Goal: Task Accomplishment & Management: Use online tool/utility

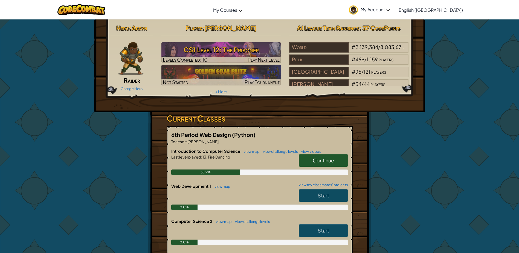
click at [328, 158] on span "Continue" at bounding box center [323, 160] width 21 height 6
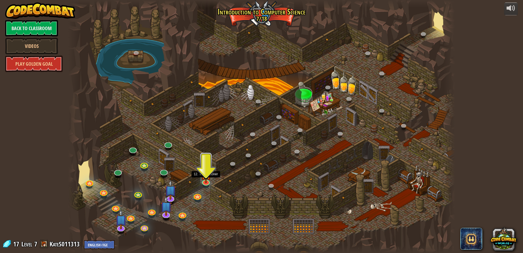
drag, startPoint x: 208, startPoint y: 183, endPoint x: 213, endPoint y: 192, distance: 9.9
click at [213, 194] on div at bounding box center [261, 126] width 387 height 253
click at [207, 178] on img at bounding box center [206, 170] width 10 height 24
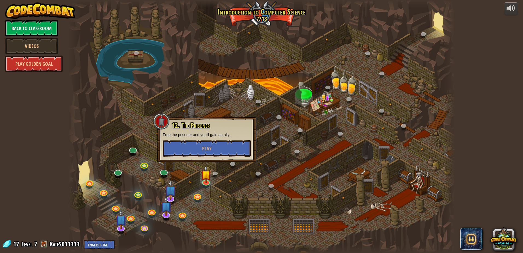
click at [295, 170] on div at bounding box center [261, 126] width 387 height 253
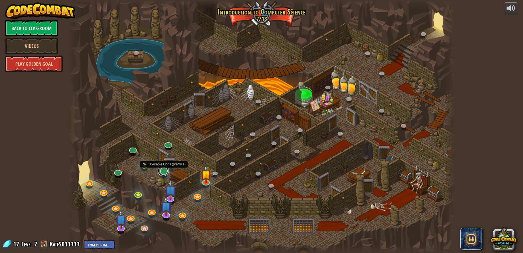
click at [167, 173] on link at bounding box center [163, 170] width 11 height 11
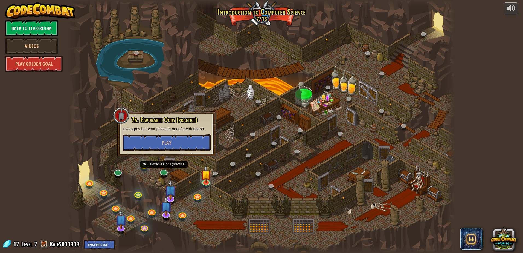
click at [218, 205] on div at bounding box center [261, 126] width 387 height 253
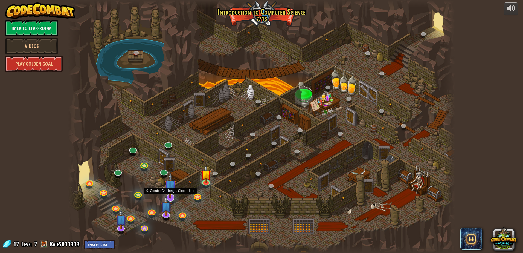
click at [170, 194] on img at bounding box center [170, 185] width 11 height 26
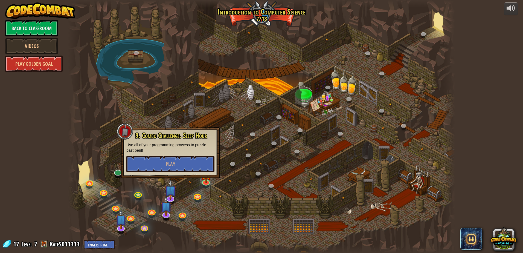
click at [223, 208] on div at bounding box center [261, 126] width 387 height 253
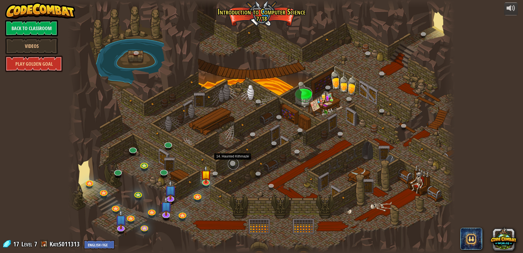
click at [234, 164] on link at bounding box center [233, 163] width 11 height 11
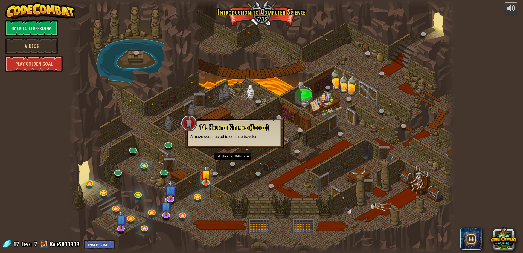
click at [227, 180] on div at bounding box center [261, 126] width 387 height 253
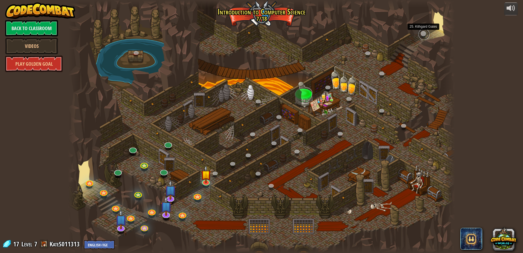
click at [426, 33] on link at bounding box center [424, 34] width 11 height 11
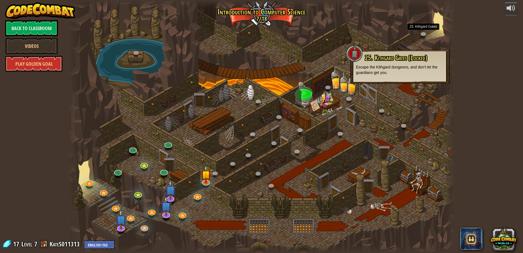
click at [409, 100] on div at bounding box center [261, 126] width 387 height 253
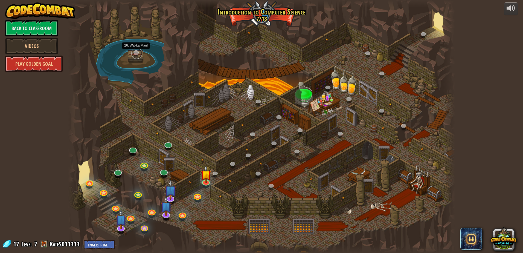
click at [136, 53] on link at bounding box center [136, 53] width 11 height 11
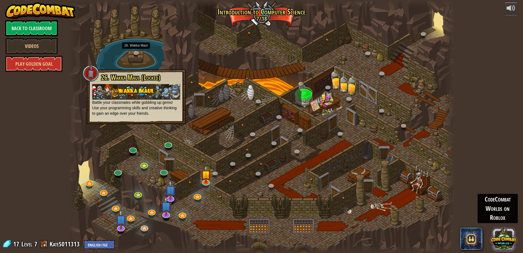
click at [503, 241] on button at bounding box center [504, 238] width 26 height 26
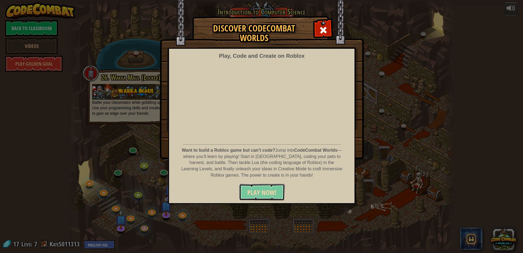
click at [270, 191] on span "PLAY NOW!" at bounding box center [261, 192] width 29 height 9
click at [326, 32] on span at bounding box center [323, 30] width 9 height 9
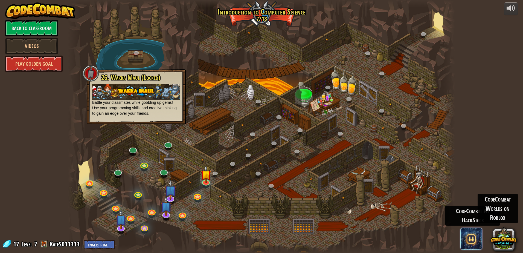
click at [468, 234] on span at bounding box center [471, 239] width 22 height 22
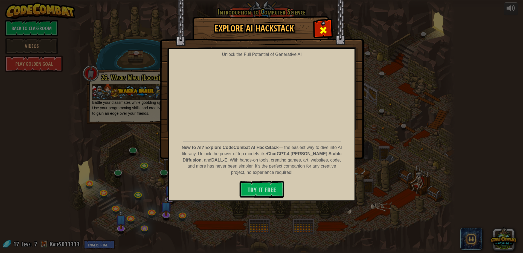
click at [321, 35] on div at bounding box center [323, 29] width 17 height 17
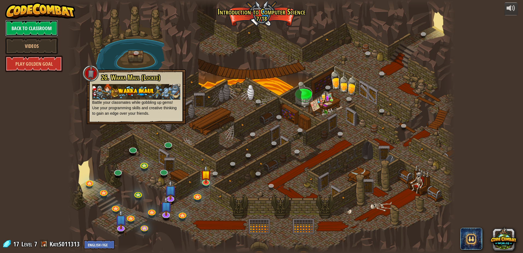
click at [40, 26] on link "Back to Classroom" at bounding box center [31, 28] width 53 height 16
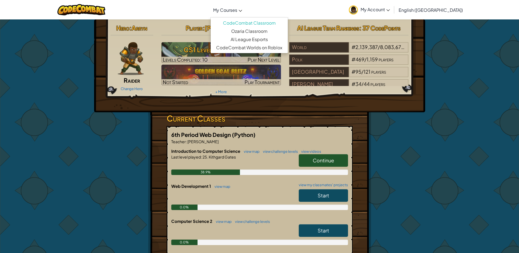
click at [237, 8] on span "My Courses" at bounding box center [225, 10] width 24 height 6
click at [257, 29] on link "Ozaria Classroom" at bounding box center [249, 31] width 77 height 8
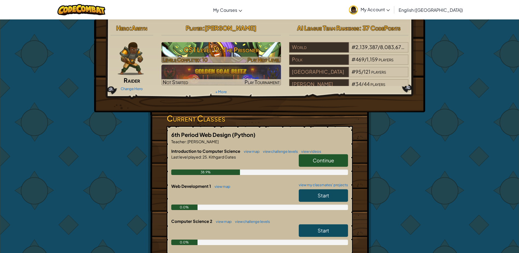
click at [195, 53] on h3 "CS1 Level 12: The Prisoner" at bounding box center [221, 50] width 120 height 12
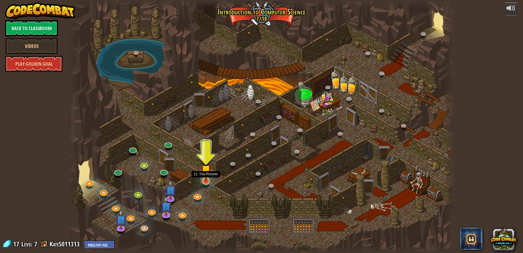
click at [206, 177] on img at bounding box center [206, 170] width 10 height 24
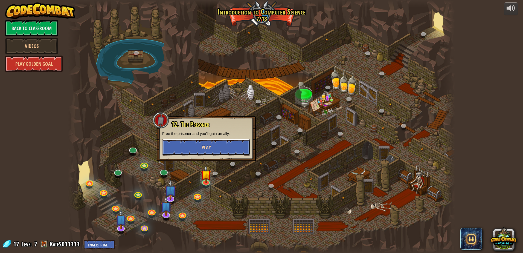
click at [217, 153] on button "Play" at bounding box center [206, 147] width 88 height 16
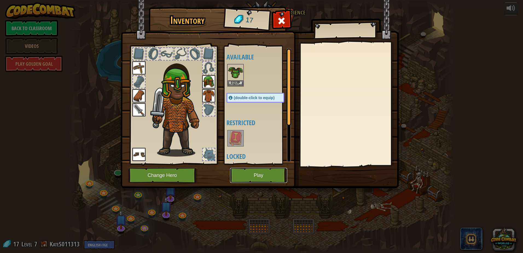
click at [258, 172] on button "Play" at bounding box center [258, 175] width 57 height 15
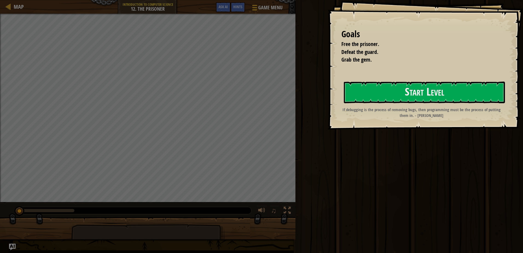
click at [451, 144] on div "Run Submit Done" at bounding box center [408, 125] width 229 height 250
click at [379, 96] on button "Start Level" at bounding box center [424, 93] width 161 height 22
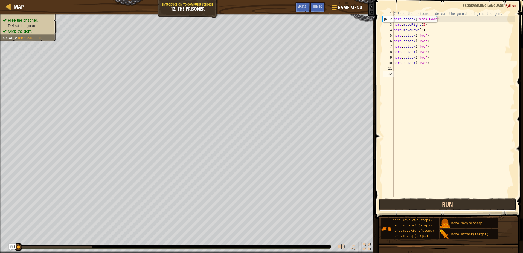
click at [395, 205] on button "Run" at bounding box center [447, 204] width 137 height 13
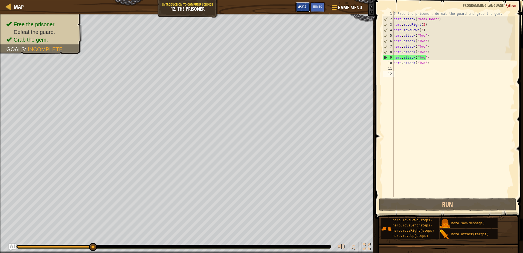
click at [303, 6] on span "Ask AI" at bounding box center [302, 6] width 9 height 5
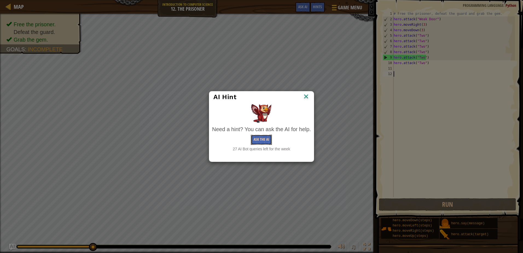
click at [260, 140] on button "Ask the AI" at bounding box center [261, 140] width 21 height 10
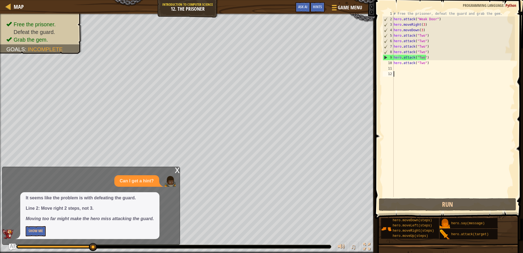
click at [423, 23] on div "# Free the prisoner, defeat the guard and grab the gem. hero . attack ( "Weak D…" at bounding box center [454, 109] width 122 height 197
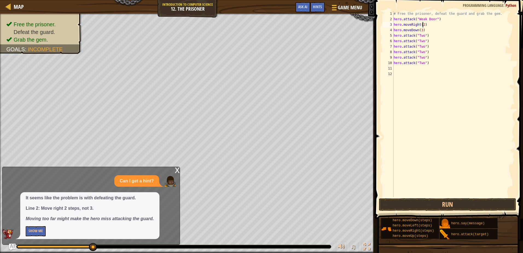
scroll to position [2, 2]
click at [33, 229] on button "Show Me" at bounding box center [36, 231] width 20 height 10
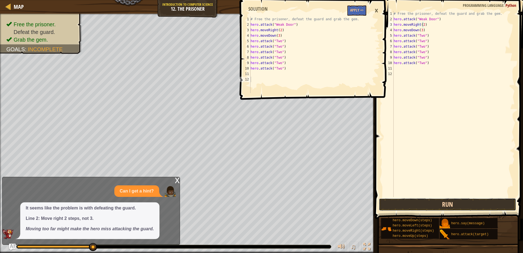
click at [421, 206] on button "Run" at bounding box center [447, 204] width 137 height 13
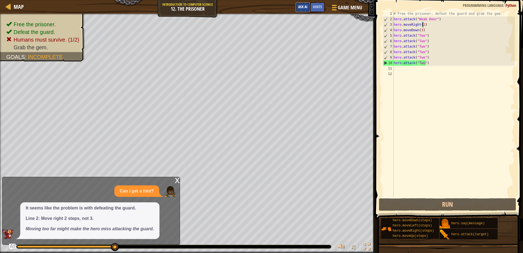
click at [302, 5] on span "Ask AI" at bounding box center [302, 6] width 9 height 5
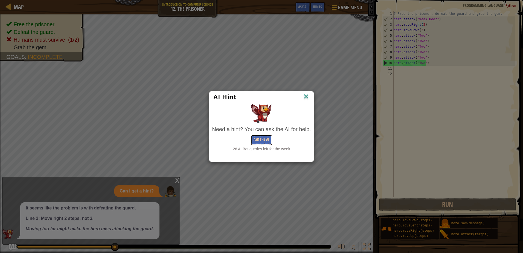
click at [258, 138] on button "Ask the AI" at bounding box center [261, 140] width 21 height 10
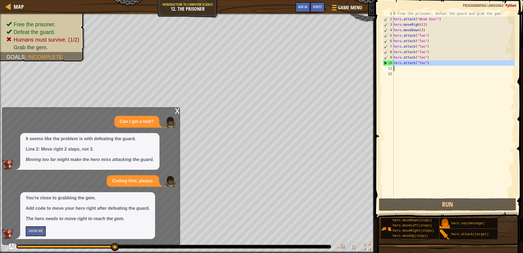
drag, startPoint x: 394, startPoint y: 63, endPoint x: 425, endPoint y: 68, distance: 31.4
click at [427, 68] on div "# Free the prisoner, defeat the guard and grab the gem. hero . attack ( "Weak D…" at bounding box center [454, 109] width 122 height 197
type textarea "hero.attack("Two")"
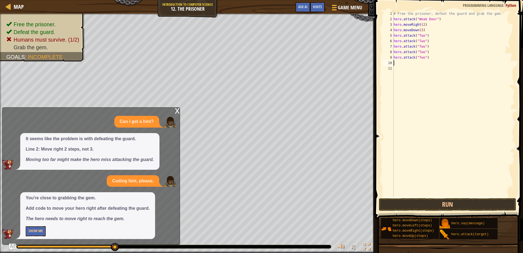
type textarea "he"
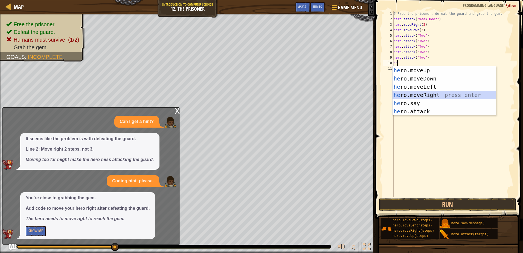
click at [414, 96] on div "he ro.moveUp press enter he ro.moveDown press enter he ro.moveLeft press enter …" at bounding box center [444, 99] width 103 height 66
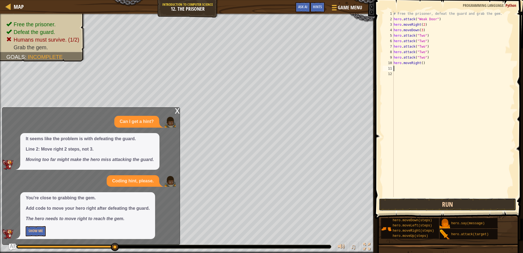
click at [416, 204] on button "Run" at bounding box center [447, 204] width 137 height 13
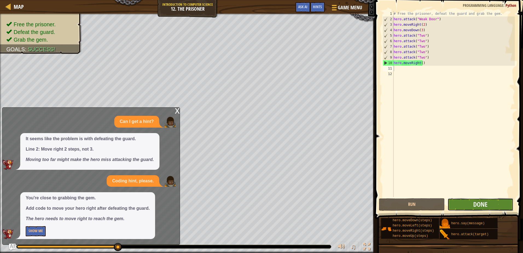
click at [459, 203] on button "Done" at bounding box center [481, 204] width 66 height 13
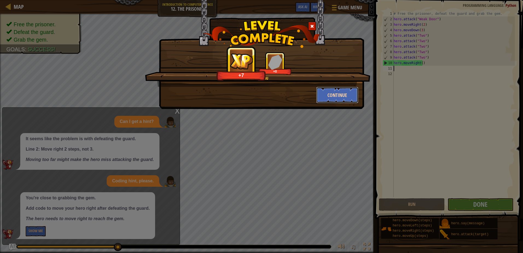
click at [347, 103] on button "Continue" at bounding box center [337, 95] width 42 height 16
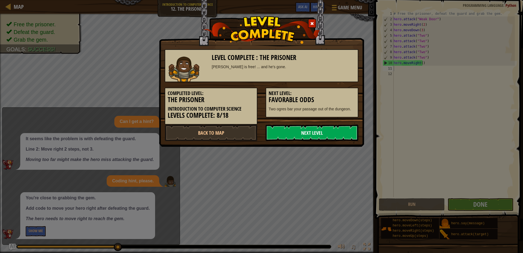
click at [302, 132] on link "Next Level" at bounding box center [312, 132] width 93 height 16
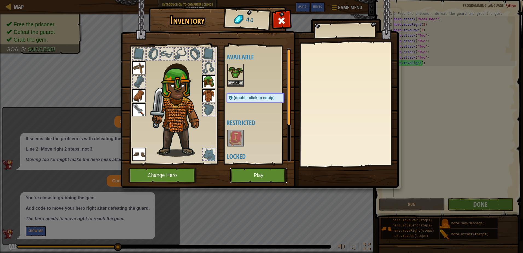
click at [256, 172] on button "Play" at bounding box center [258, 175] width 57 height 15
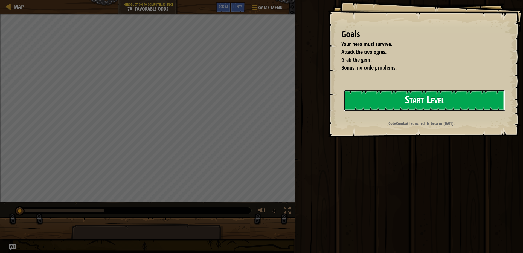
click at [355, 98] on button "Start Level" at bounding box center [424, 100] width 161 height 22
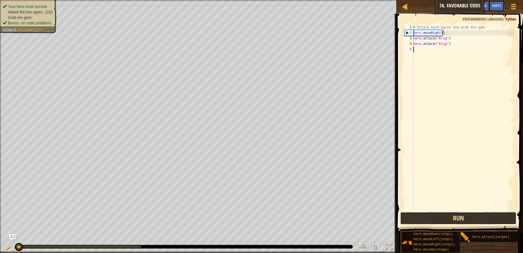
click at [432, 217] on button "Run" at bounding box center [458, 218] width 116 height 13
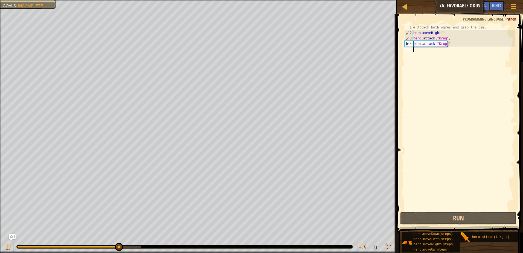
type textarea "j"
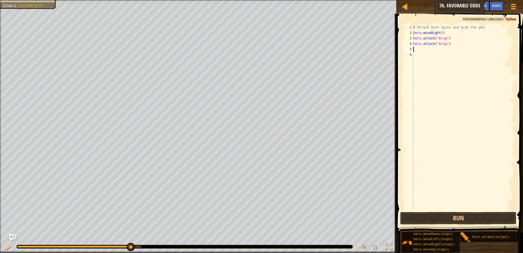
type textarea "he"
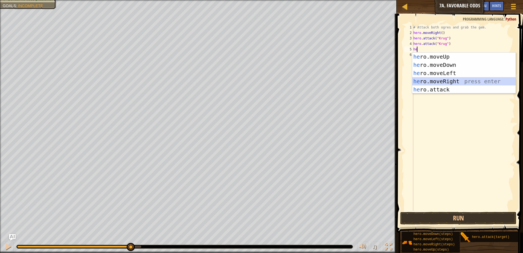
drag, startPoint x: 438, startPoint y: 81, endPoint x: 425, endPoint y: 76, distance: 13.7
click at [438, 80] on div "he ro.moveUp press enter he ro.moveDown press enter he ro.moveLeft press enter …" at bounding box center [463, 81] width 103 height 57
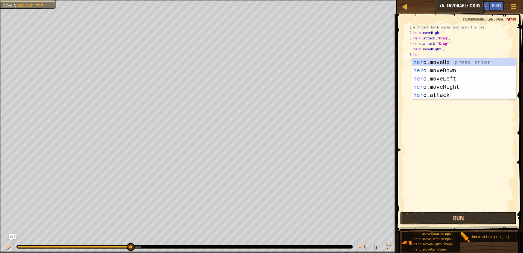
type textarea "her"
click at [437, 60] on div "her o.moveUp press enter her o.moveDown press enter her o.moveLeft press enter …" at bounding box center [463, 86] width 103 height 57
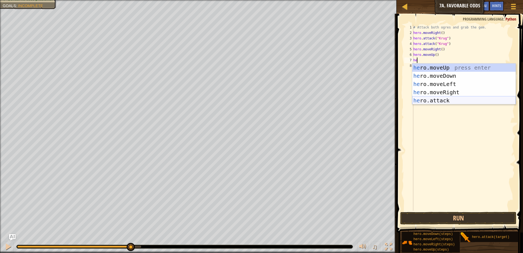
click at [428, 101] on div "he ro.moveUp press enter he ro.moveDown press enter he ro.moveLeft press enter …" at bounding box center [463, 91] width 103 height 57
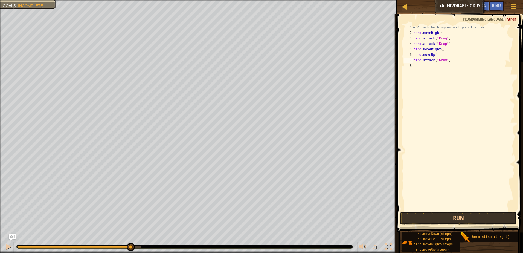
scroll to position [2, 2]
type textarea "hero.attack("Grump")"
click at [421, 68] on div "# Attack both ogres and grab the gem. hero . moveRight ( ) hero . attack ( "Kru…" at bounding box center [463, 123] width 103 height 197
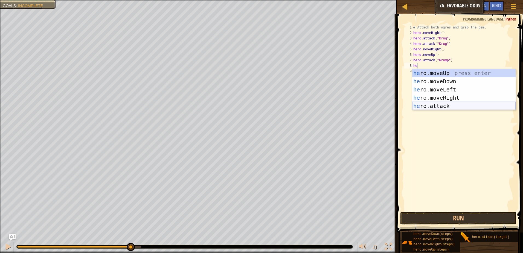
click at [417, 105] on div "he ro.moveUp press enter he ro.moveDown press enter he ro.moveLeft press enter …" at bounding box center [463, 97] width 103 height 57
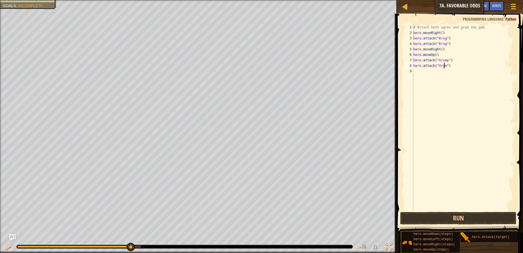
scroll to position [2, 2]
type textarea "hero.attack("Grump")"
click at [414, 70] on div "# Attack both ogres and grab the gem. hero . moveRight ( ) hero . attack ( "[PE…" at bounding box center [463, 123] width 103 height 197
type textarea "he"
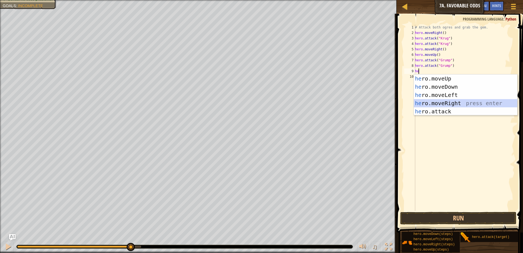
click at [435, 101] on div "he ro.moveUp press enter he ro.moveDown press enter he ro.moveLeft press enter …" at bounding box center [465, 102] width 103 height 57
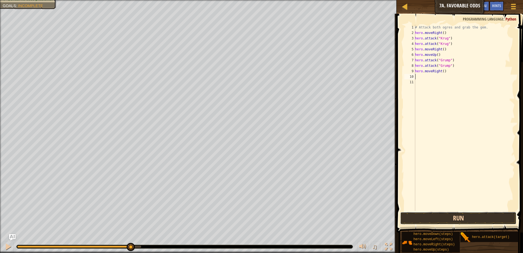
click at [447, 214] on button "Run" at bounding box center [458, 218] width 116 height 13
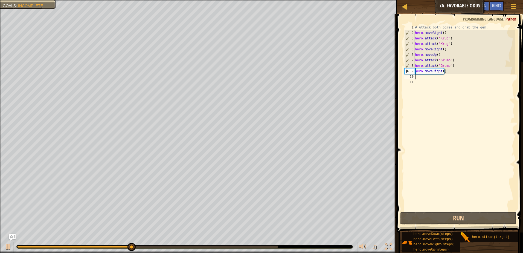
click at [439, 70] on div "# Attack both ogres and grab the gem. hero . moveRight ( ) hero . attack ( "[PE…" at bounding box center [464, 123] width 101 height 197
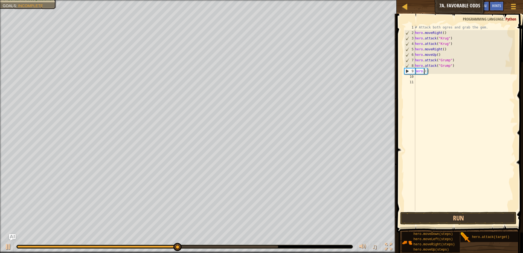
scroll to position [2, 1]
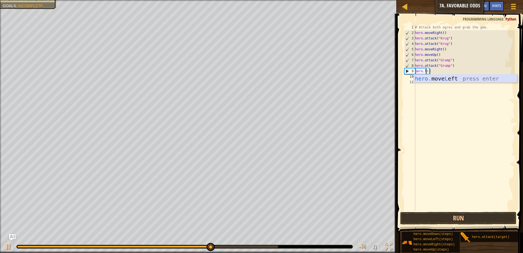
click at [444, 77] on div "hero. move L eft press enter" at bounding box center [465, 86] width 103 height 25
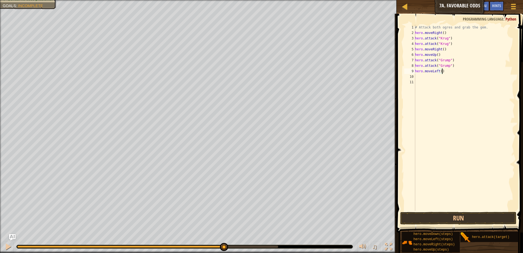
click at [439, 70] on div "# Attack both ogres and grab the gem. hero . moveRight ( ) hero . attack ( "Kru…" at bounding box center [464, 123] width 101 height 197
click at [439, 71] on div "# Attack both ogres and grab the gem. hero . moveRight ( ) hero . attack ( "Kru…" at bounding box center [464, 123] width 101 height 197
type textarea "hero.moveLeft(2)"
click at [468, 215] on button "Run" at bounding box center [458, 218] width 116 height 13
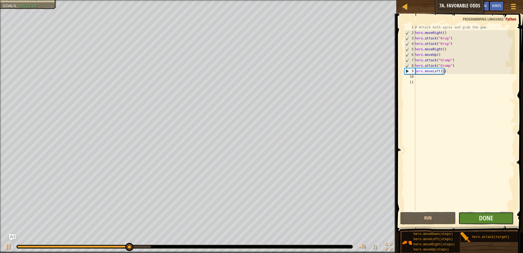
click at [478, 213] on button "Done" at bounding box center [487, 218] width 56 height 13
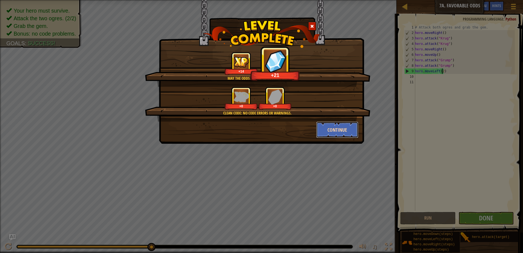
click at [319, 129] on button "Continue" at bounding box center [337, 129] width 42 height 16
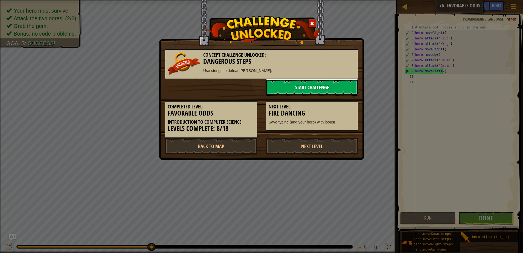
click at [314, 89] on link "Start Challenge" at bounding box center [312, 87] width 93 height 16
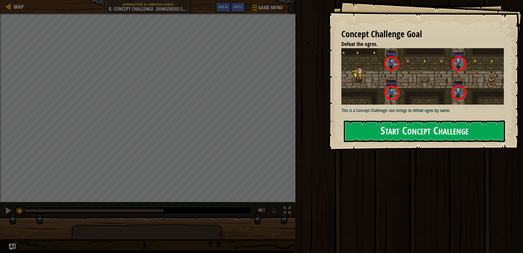
click at [389, 126] on button "Start Concept Challenge" at bounding box center [424, 131] width 161 height 22
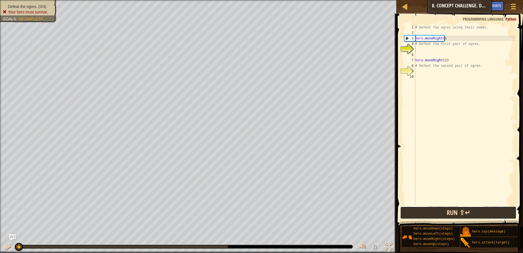
click at [424, 209] on button "Run ⇧↵" at bounding box center [458, 212] width 116 height 13
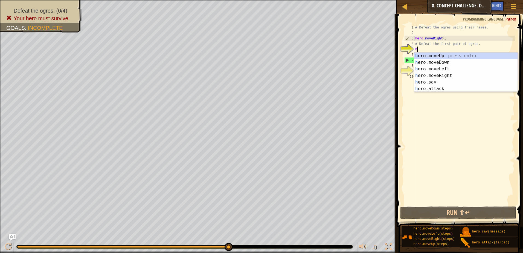
scroll to position [2, 0]
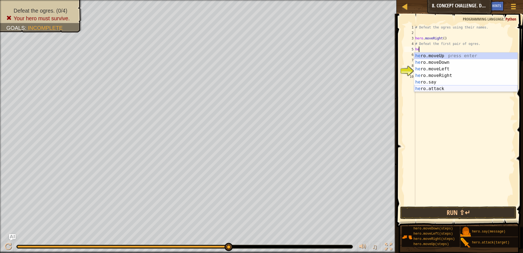
click at [426, 85] on div "he ro.moveUp press enter he ro.moveDown press enter he ro.moveLeft press enter …" at bounding box center [465, 79] width 103 height 53
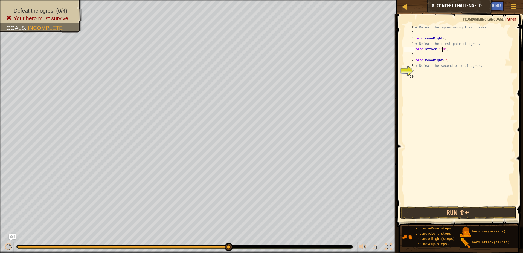
scroll to position [2, 2]
type textarea "hero.attack("Gos")"
click at [423, 55] on div "# Defeat the ogres using their names. hero . moveRight ( ) # Defeat the first p…" at bounding box center [464, 121] width 101 height 192
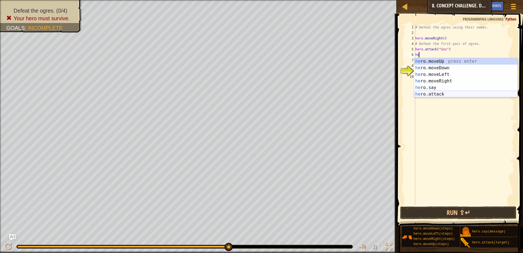
click at [432, 91] on div "he ro.moveUp press enter he ro.moveDown press enter he ro.moveLeft press enter …" at bounding box center [465, 84] width 103 height 53
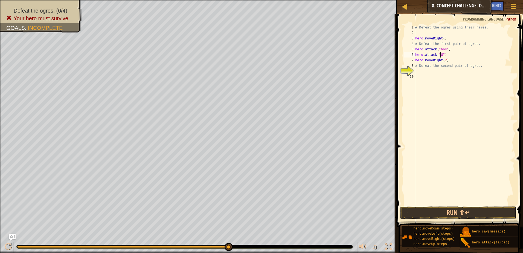
scroll to position [2, 2]
click at [416, 68] on div "# Defeat the ogres using their names. hero . moveRight ( ) # Defeat the first p…" at bounding box center [464, 121] width 101 height 192
click at [443, 60] on div "# Defeat the ogres using their names. hero . moveRight ( ) # Defeat the first p…" at bounding box center [464, 121] width 101 height 192
click at [445, 60] on div "# Defeat the ogres using their names. hero . moveRight ( ) # Defeat the first p…" at bounding box center [464, 121] width 101 height 192
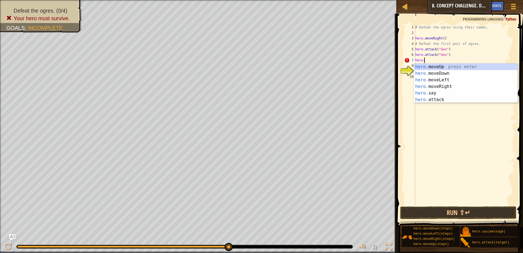
scroll to position [2, 1]
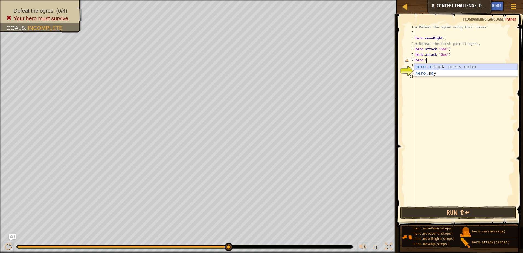
click at [433, 67] on div "hero.a ttack press enter hero. s a y press enter" at bounding box center [465, 76] width 103 height 26
type textarea "hero.attack("Sog")"
click at [416, 69] on div "# Defeat the ogres using their names. hero . moveRight ( ) # Defeat the first p…" at bounding box center [464, 121] width 101 height 192
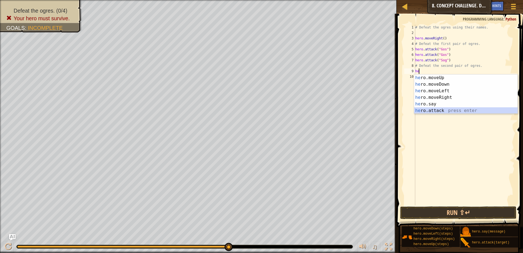
click at [430, 107] on div "he ro.moveUp press enter he ro.moveDown press enter he ro.moveLeft press enter …" at bounding box center [465, 100] width 103 height 53
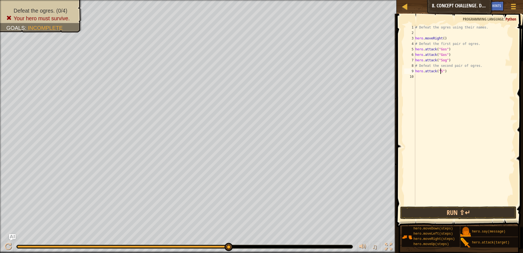
scroll to position [2, 2]
type textarea "hero.attack("Sog")"
click at [446, 209] on button "Run ⇧↵" at bounding box center [458, 212] width 116 height 13
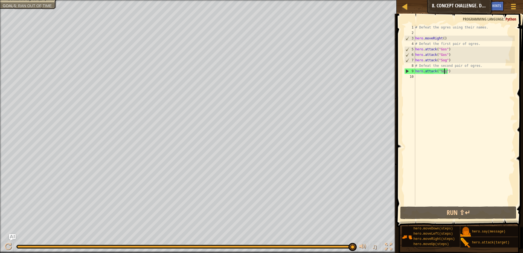
click at [421, 78] on div "# Defeat the ogres using their names. hero . moveRight ( ) # Defeat the first p…" at bounding box center [464, 121] width 101 height 192
type textarea "he"
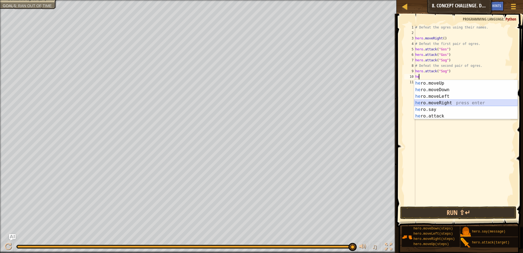
click at [442, 101] on div "he ro.moveUp press enter he ro.moveDown press enter he ro.moveLeft press enter …" at bounding box center [465, 106] width 103 height 53
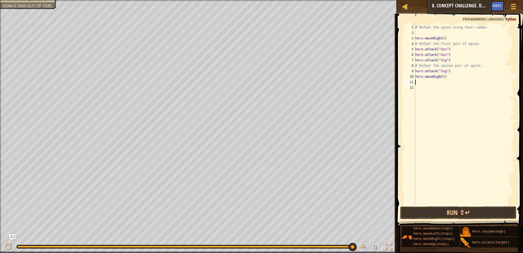
click at [443, 77] on div "# Defeat the ogres using their names. hero . moveRight ( ) # Defeat the first p…" at bounding box center [464, 121] width 101 height 192
type textarea "hero.moveRight(3)"
click at [421, 84] on div "# Defeat the ogres using their names. hero . moveRight ( ) # Defeat the first p…" at bounding box center [464, 121] width 101 height 192
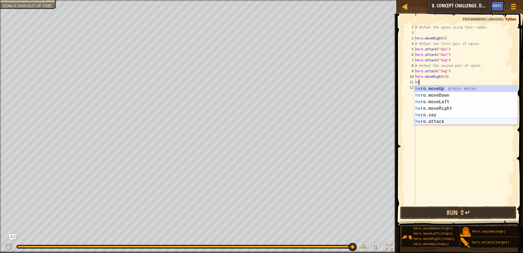
click at [430, 118] on div "he ro.moveUp press enter he ro.moveDown press enter he ro.moveLeft press enter …" at bounding box center [465, 111] width 103 height 53
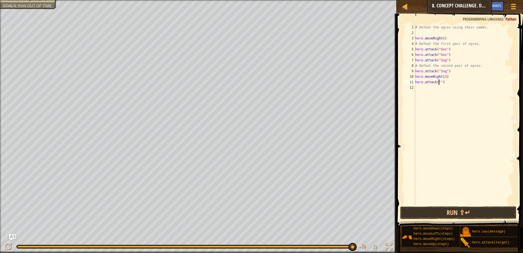
scroll to position [2, 2]
type textarea "hero.attack("Ergo")"
drag, startPoint x: 416, startPoint y: 81, endPoint x: 453, endPoint y: 83, distance: 37.3
click at [453, 83] on div "# Defeat the ogres using their names. hero . moveRight ( ) # Defeat the first p…" at bounding box center [464, 121] width 101 height 192
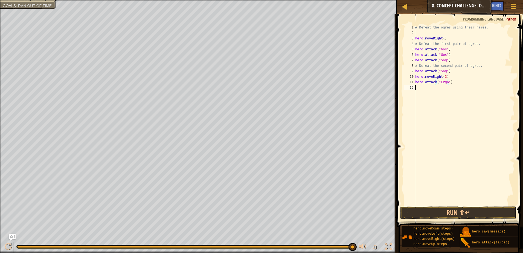
click at [418, 87] on div "# Defeat the ogres using their names. hero . moveRight ( ) # Defeat the first p…" at bounding box center [464, 121] width 101 height 192
paste textarea "hero.attack("Ergo")"
type textarea "hero.attack("Ergo")"
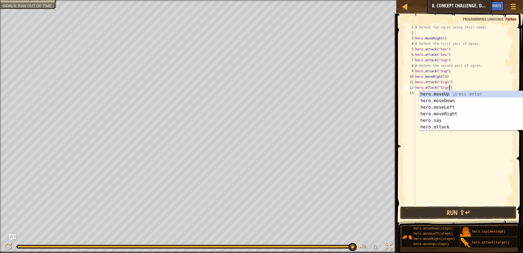
click at [416, 93] on div "# Defeat the ogres using their names. hero . moveRight ( ) # Defeat the first p…" at bounding box center [464, 121] width 101 height 192
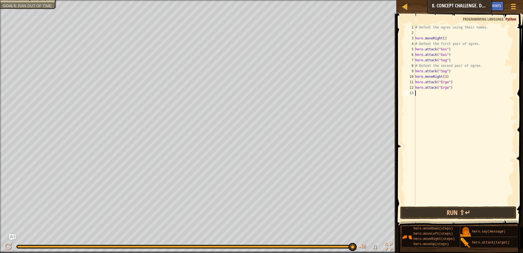
paste textarea "hero.attack("Ergo")"
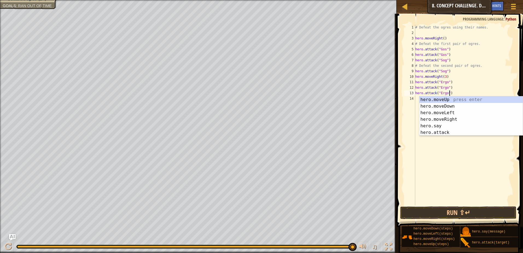
click at [445, 93] on div "# Defeat the ogres using their names. hero . moveRight ( ) # Defeat the first p…" at bounding box center [464, 121] width 101 height 192
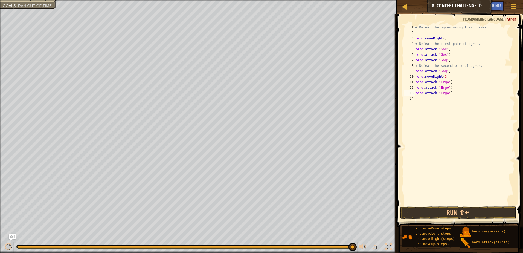
click at [445, 92] on div "# Defeat the ogres using their names. hero . moveRight ( ) # Defeat the first p…" at bounding box center [464, 121] width 101 height 192
type textarea "hero.attack("Kro")"
drag, startPoint x: 416, startPoint y: 92, endPoint x: 443, endPoint y: 91, distance: 27.7
click at [451, 95] on div "# Defeat the ogres using their names. hero . moveRight ( ) # Defeat the first p…" at bounding box center [464, 121] width 101 height 192
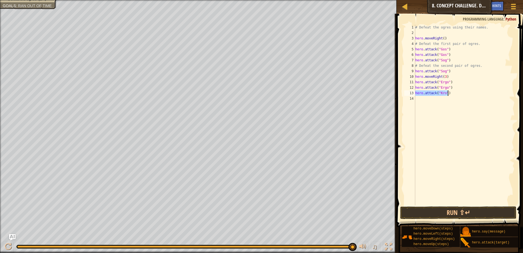
click at [415, 101] on div "# Defeat the ogres using their names. hero . moveRight ( ) # Defeat the first p…" at bounding box center [464, 121] width 101 height 192
paste textarea "hero.attack("Kro")"
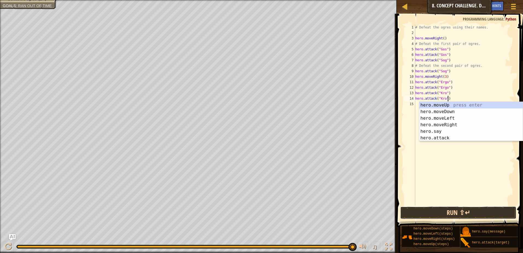
click at [437, 211] on button "Run ⇧↵" at bounding box center [458, 212] width 116 height 13
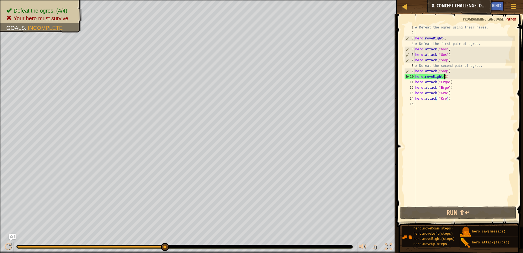
click at [444, 77] on div "# Defeat the ogres using their names. hero . moveRight ( ) # Defeat the first p…" at bounding box center [464, 121] width 101 height 192
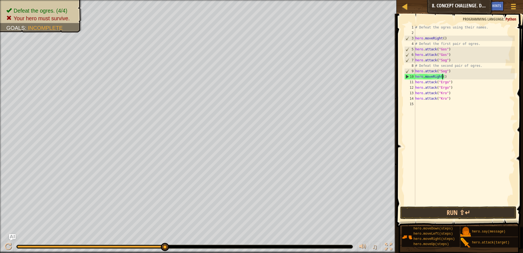
scroll to position [2, 2]
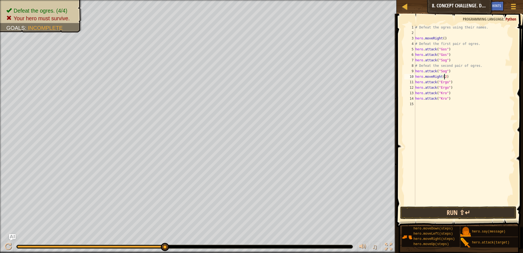
type textarea "hero.moveRight(2)"
click at [477, 215] on button "Run ⇧↵" at bounding box center [458, 212] width 116 height 13
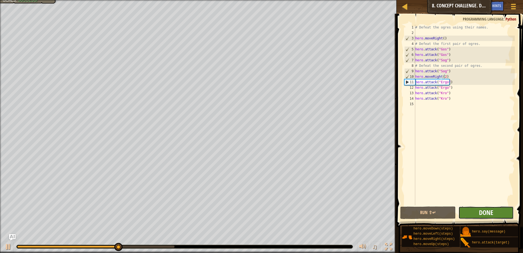
click at [483, 214] on span "Done" at bounding box center [486, 212] width 14 height 9
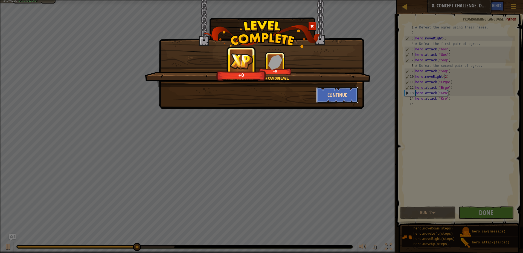
click at [322, 94] on button "Continue" at bounding box center [337, 95] width 42 height 16
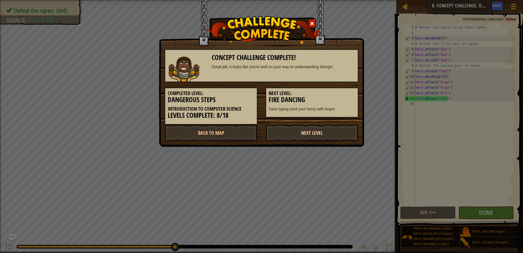
click at [285, 129] on link "Next Level" at bounding box center [312, 132] width 93 height 16
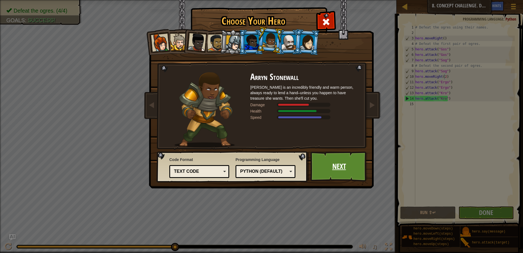
click at [332, 170] on link "Next" at bounding box center [339, 166] width 57 height 30
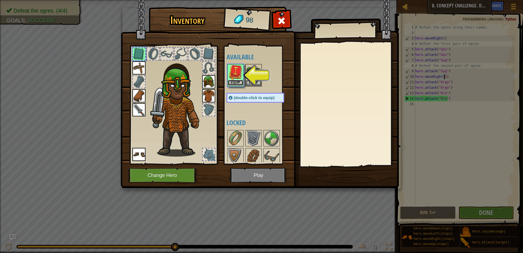
click at [232, 80] on button "Equip" at bounding box center [235, 83] width 15 height 6
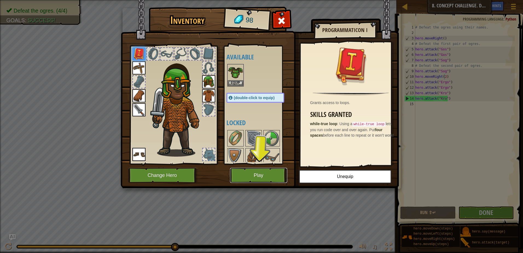
click at [265, 171] on button "Play" at bounding box center [258, 175] width 57 height 15
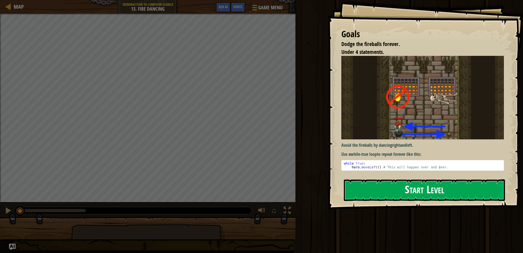
click at [375, 186] on button "Start Level" at bounding box center [424, 190] width 161 height 22
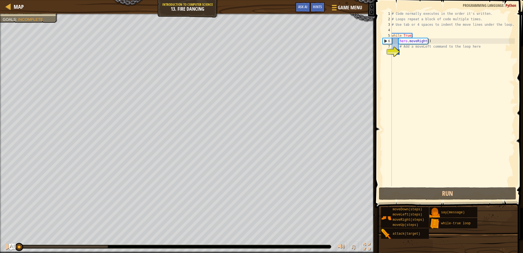
scroll to position [2, 1]
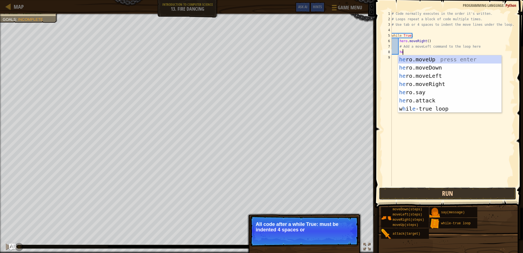
click at [451, 191] on button "Run" at bounding box center [447, 193] width 137 height 13
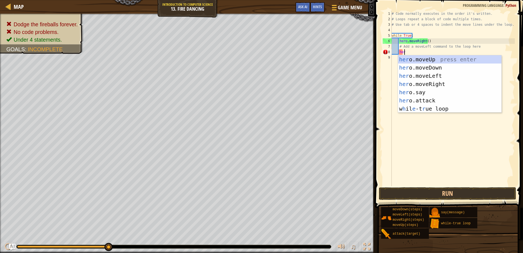
scroll to position [2, 1]
type textarea "hero"
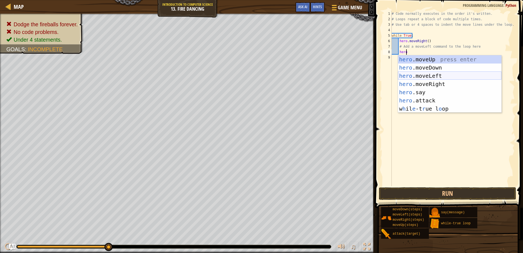
click at [419, 73] on div "hero .moveUp press enter hero .moveDown press enter hero .moveLeft press enter …" at bounding box center [449, 92] width 103 height 74
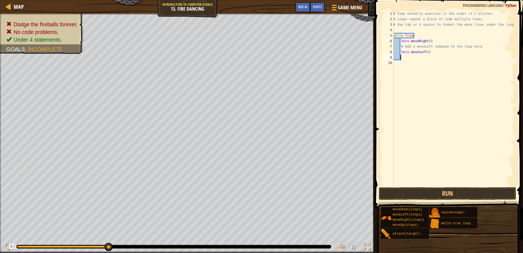
scroll to position [2, 0]
click at [424, 190] on button "Run" at bounding box center [447, 193] width 137 height 13
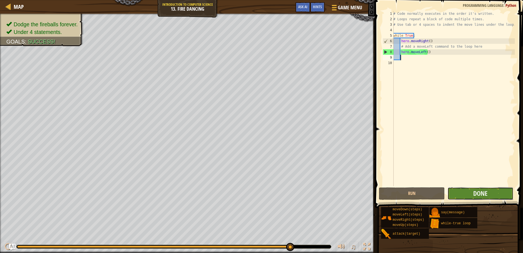
click at [468, 190] on button "Done" at bounding box center [481, 193] width 66 height 13
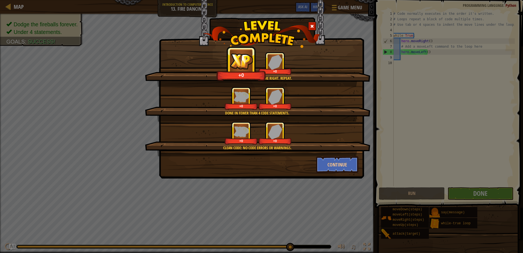
click at [326, 156] on div "Clean code: no code errors or warnings. +0 +0" at bounding box center [257, 138] width 225 height 35
click at [331, 163] on button "Continue" at bounding box center [337, 164] width 42 height 16
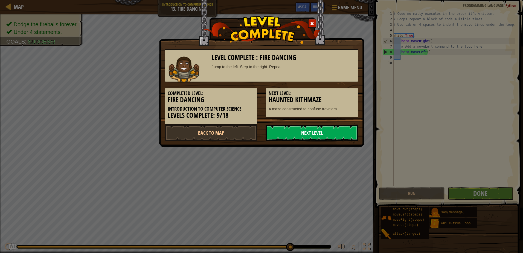
click at [288, 134] on link "Next Level" at bounding box center [312, 132] width 93 height 16
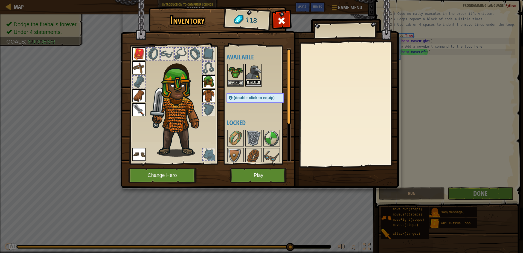
click at [252, 80] on button "Equip" at bounding box center [253, 83] width 15 height 6
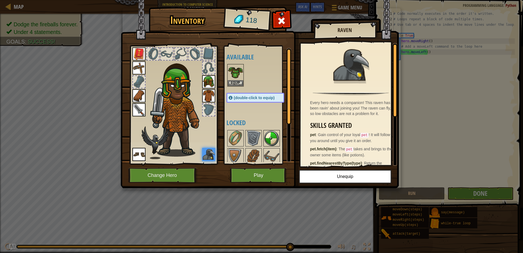
scroll to position [27, 0]
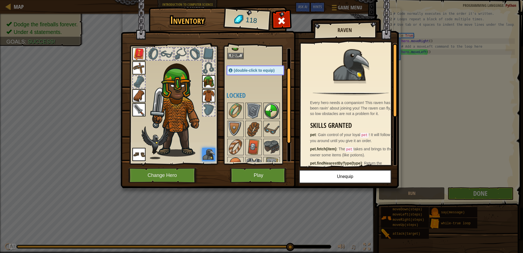
click at [270, 113] on img at bounding box center [271, 110] width 15 height 15
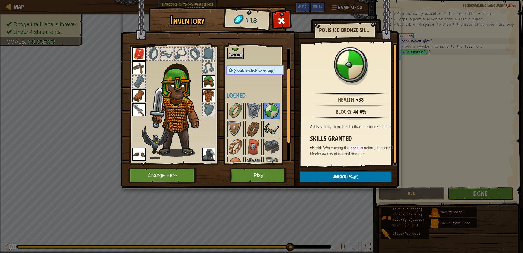
click at [278, 132] on img at bounding box center [271, 128] width 15 height 15
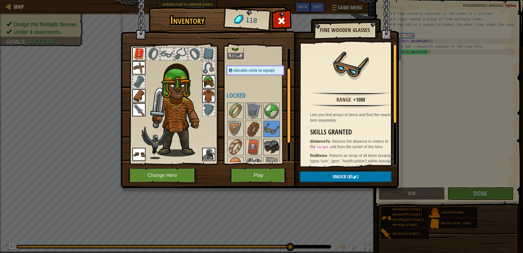
click at [278, 147] on img at bounding box center [271, 146] width 15 height 15
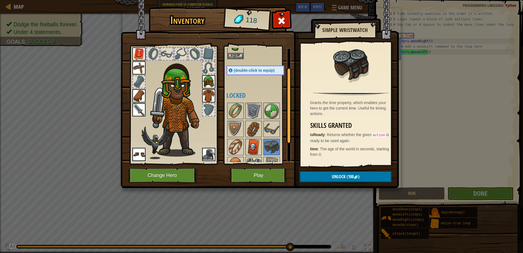
click at [255, 139] on img at bounding box center [253, 146] width 15 height 15
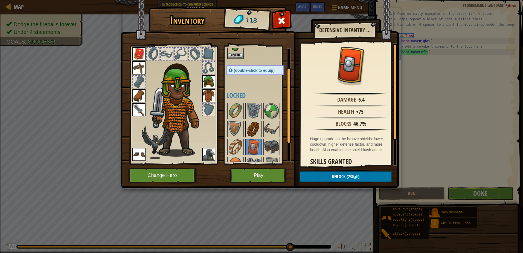
click at [252, 127] on img at bounding box center [253, 128] width 15 height 15
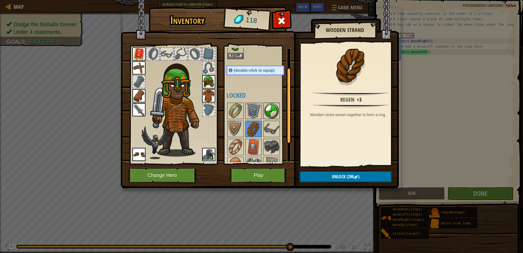
drag, startPoint x: 252, startPoint y: 114, endPoint x: 269, endPoint y: 112, distance: 17.0
click at [253, 114] on img at bounding box center [253, 110] width 15 height 15
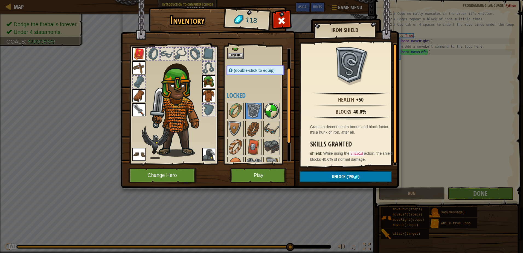
click at [269, 112] on img at bounding box center [271, 110] width 15 height 15
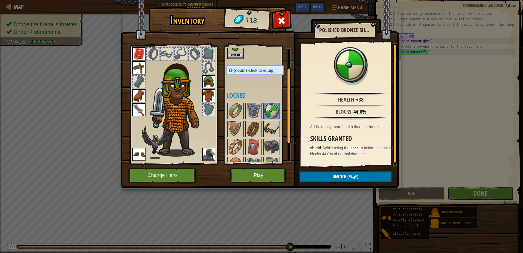
click at [267, 124] on img at bounding box center [271, 128] width 15 height 15
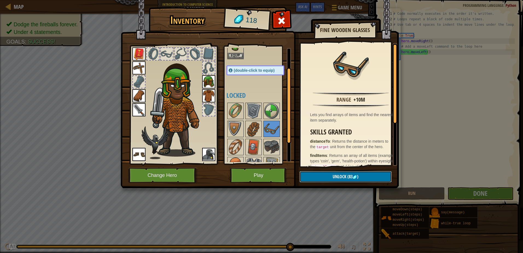
click at [335, 176] on span "Unlock" at bounding box center [340, 176] width 14 height 6
click at [338, 177] on button "Confirm" at bounding box center [346, 176] width 92 height 11
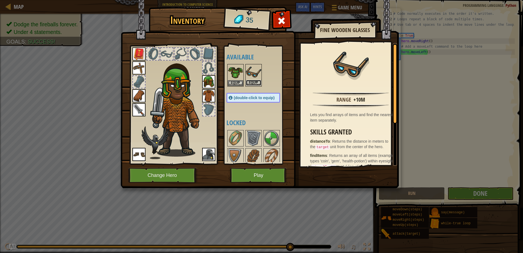
click at [255, 83] on button "Equip" at bounding box center [253, 83] width 15 height 6
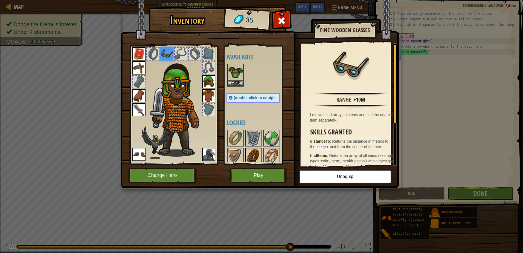
click at [254, 150] on img at bounding box center [253, 156] width 15 height 15
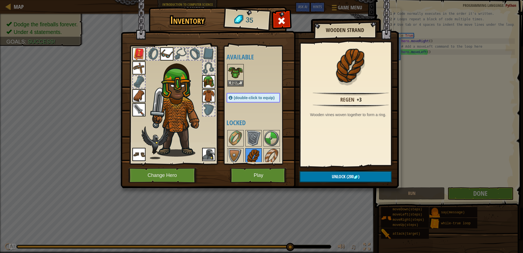
click at [255, 152] on img at bounding box center [253, 156] width 15 height 15
drag, startPoint x: 277, startPoint y: 150, endPoint x: 271, endPoint y: 150, distance: 6.8
click at [277, 150] on img at bounding box center [271, 156] width 15 height 15
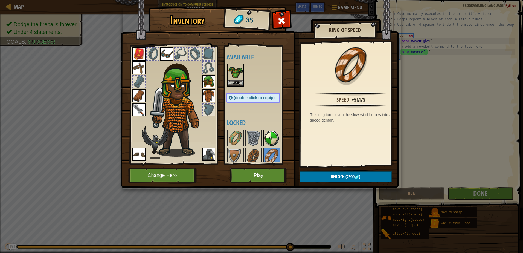
click at [266, 138] on img at bounding box center [271, 138] width 15 height 15
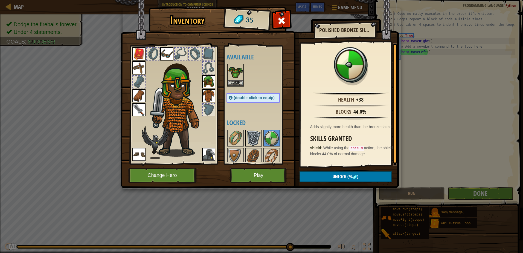
drag, startPoint x: 256, startPoint y: 135, endPoint x: 240, endPoint y: 135, distance: 15.9
click at [255, 135] on img at bounding box center [253, 138] width 15 height 15
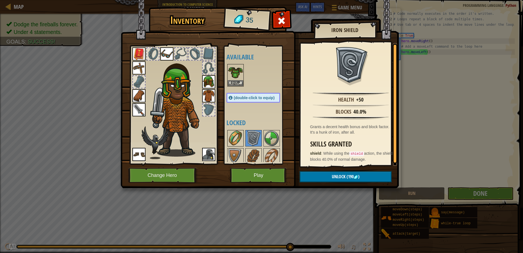
drag, startPoint x: 240, startPoint y: 135, endPoint x: 240, endPoint y: 138, distance: 3.0
click at [239, 136] on img at bounding box center [235, 138] width 15 height 15
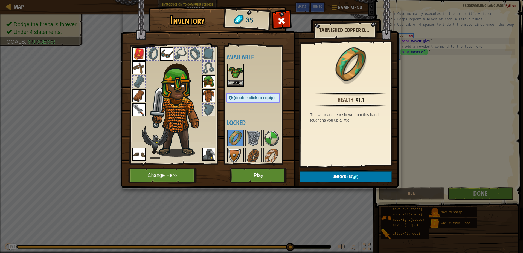
click at [235, 150] on img at bounding box center [235, 156] width 15 height 15
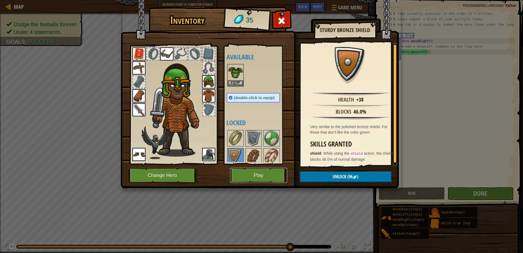
click at [267, 171] on button "Play" at bounding box center [258, 175] width 57 height 15
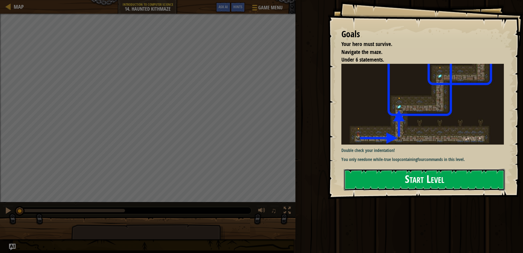
click at [434, 173] on button "Start Level" at bounding box center [424, 180] width 161 height 22
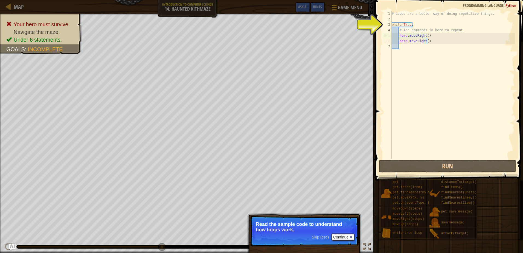
drag, startPoint x: 427, startPoint y: 40, endPoint x: 434, endPoint y: 44, distance: 8.0
click at [434, 44] on div "# Loops are a better way of doing repetitive things. while True : # Add command…" at bounding box center [453, 90] width 124 height 159
type textarea "hero.moveRight()"
drag, startPoint x: 434, startPoint y: 44, endPoint x: 443, endPoint y: 86, distance: 43.5
click at [443, 86] on div "# Loops are a better way of doing repetitive things. while True : # Add command…" at bounding box center [453, 90] width 124 height 159
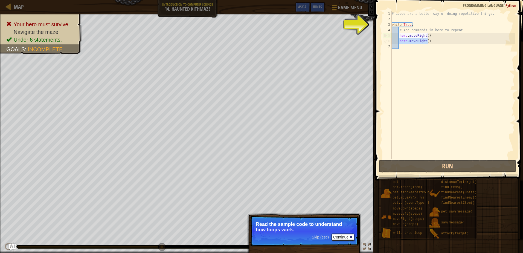
drag, startPoint x: 427, startPoint y: 42, endPoint x: 399, endPoint y: 42, distance: 28.2
click at [399, 42] on div "# Loops are a better way of doing repetitive things. while True : # Add command…" at bounding box center [453, 90] width 124 height 159
type textarea "hero.moveRight()"
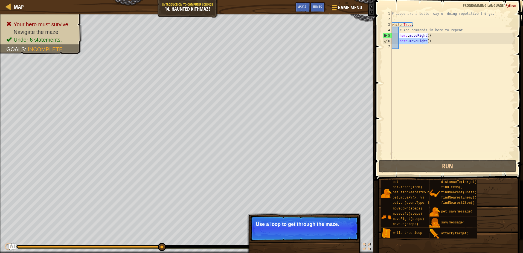
drag, startPoint x: 399, startPoint y: 42, endPoint x: 431, endPoint y: 40, distance: 32.4
click at [431, 40] on div "# Loops are a better way of doing repetitive things. while True : # Add command…" at bounding box center [453, 85] width 124 height 148
drag, startPoint x: 428, startPoint y: 41, endPoint x: 398, endPoint y: 41, distance: 29.5
click at [398, 41] on div "# Loops are a better way of doing repetitive things. while True : # Add command…" at bounding box center [453, 90] width 124 height 159
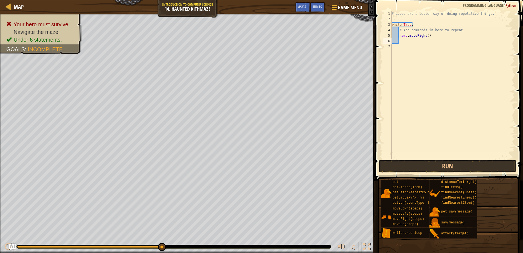
click at [426, 36] on div "# Loops are a better way of doing repetitive things. while True : # Add command…" at bounding box center [453, 90] width 124 height 159
type textarea "hero.moveRight(2)"
click at [405, 40] on div "# Loops are a better way of doing repetitive things. while True : # Add command…" at bounding box center [453, 90] width 124 height 159
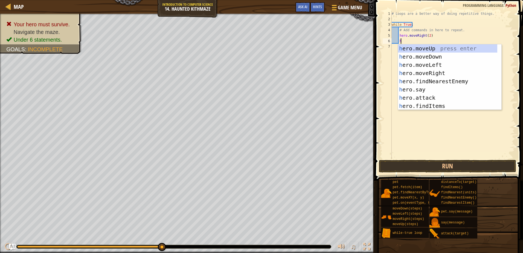
type textarea "he"
click at [426, 49] on div "he ro.moveUp press enter he ro.moveDown press enter he ro.moveLeft press enter …" at bounding box center [447, 85] width 99 height 82
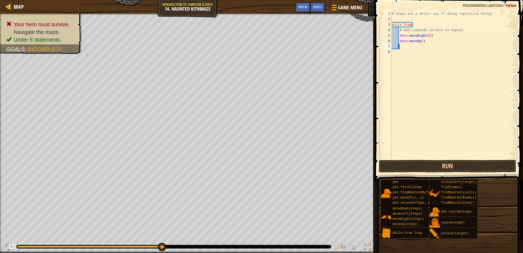
scroll to position [2, 0]
click at [421, 41] on div "# Loops are a better way of doing repetitive things. while True : # Add command…" at bounding box center [453, 90] width 124 height 159
click at [418, 164] on button "Run" at bounding box center [447, 166] width 137 height 13
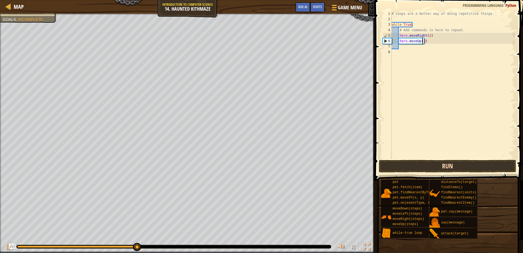
type textarea "hero.moveUp(2)"
click at [430, 167] on button "Run" at bounding box center [447, 166] width 137 height 13
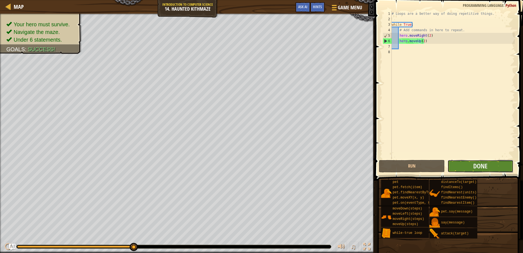
click at [470, 166] on button "Done" at bounding box center [481, 166] width 66 height 13
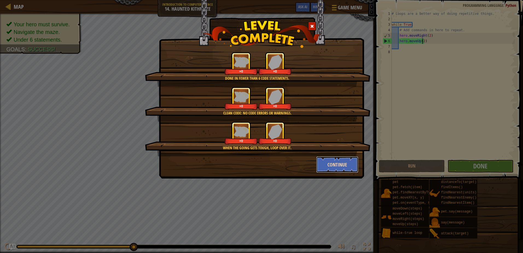
click at [339, 160] on button "Continue" at bounding box center [337, 164] width 42 height 16
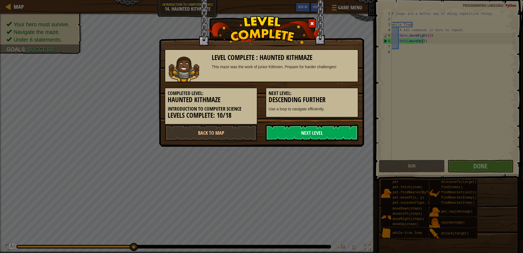
click at [303, 134] on link "Next Level" at bounding box center [312, 132] width 93 height 16
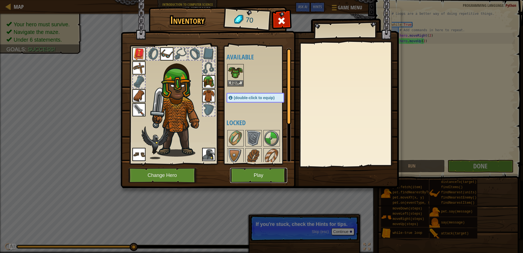
click at [251, 173] on button "Play" at bounding box center [258, 175] width 57 height 15
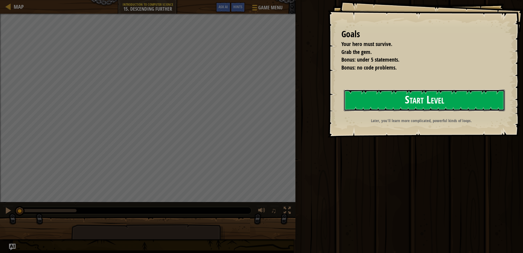
click at [367, 106] on button "Start Level" at bounding box center [424, 100] width 161 height 22
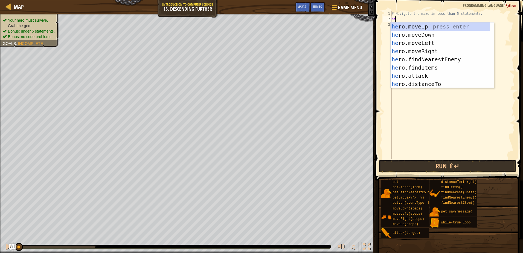
scroll to position [2, 0]
type textarea "h"
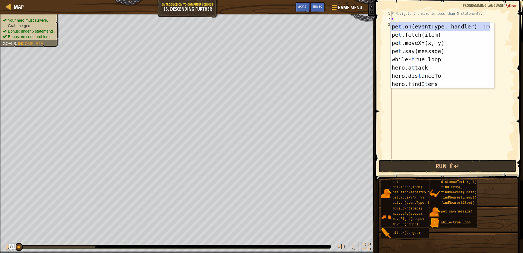
type textarea "tr"
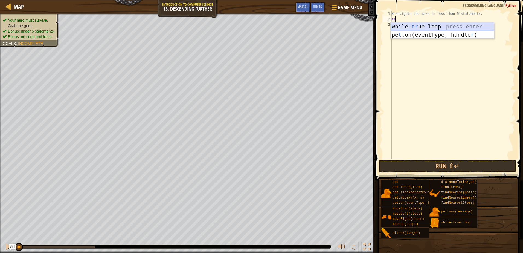
click at [416, 27] on div "while- tr ue loop press enter pe t .on(eventType, handle r ) press enter" at bounding box center [442, 38] width 103 height 33
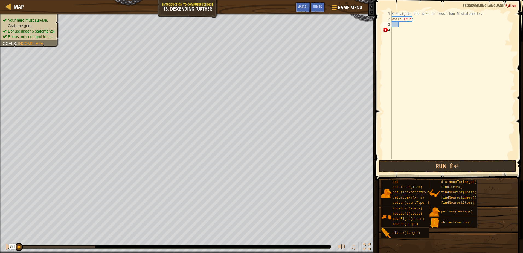
scroll to position [2, 1]
type textarea "he"
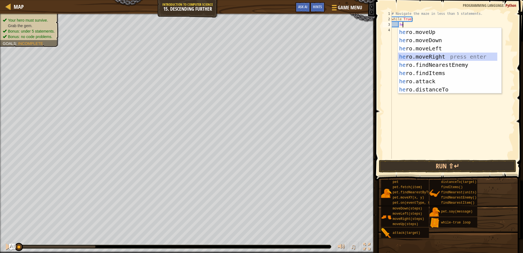
click at [424, 56] on div "he ro.moveUp press enter he ro.moveDown press enter he ro.moveLeft press enter …" at bounding box center [447, 69] width 99 height 82
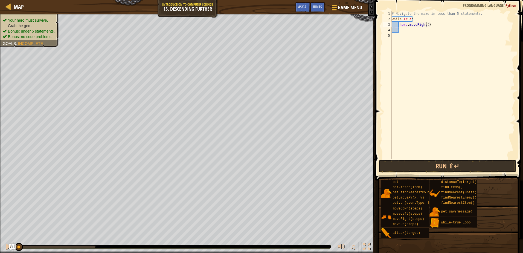
click at [426, 25] on div "# Navigate the maze in less than 5 statements. while True : hero . moveRight ( )" at bounding box center [453, 90] width 124 height 159
type textarea "hero.moveRight(2)"
click at [403, 32] on div "# Navigate the maze in less than 5 statements. while True : hero . moveRight ( …" at bounding box center [453, 90] width 124 height 159
type textarea "he"
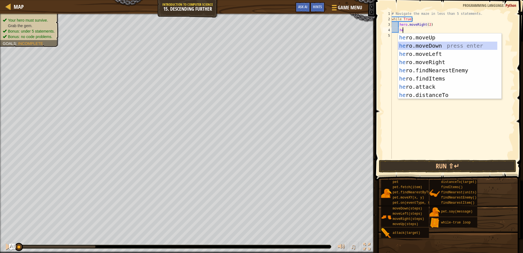
click at [422, 45] on div "he ro.moveUp press enter he ro.moveDown press enter he ro.moveLeft press enter …" at bounding box center [447, 74] width 99 height 82
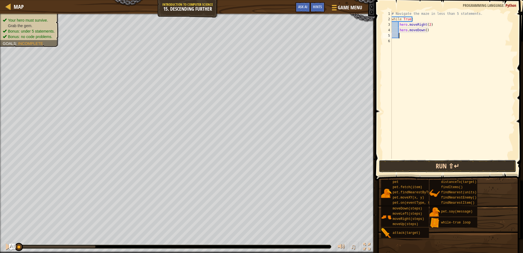
click at [419, 164] on button "Run ⇧↵" at bounding box center [447, 166] width 137 height 13
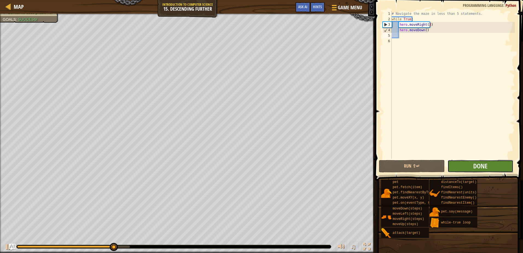
click at [468, 165] on button "Done" at bounding box center [481, 166] width 66 height 13
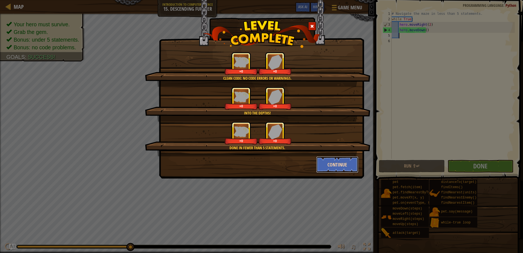
click at [331, 160] on button "Continue" at bounding box center [337, 164] width 42 height 16
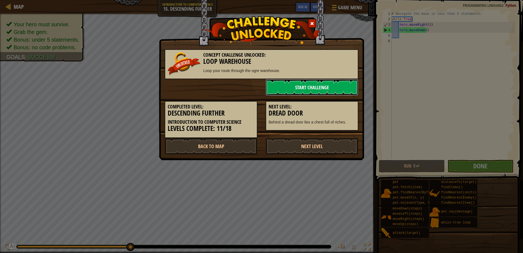
click at [303, 86] on link "Start Challenge" at bounding box center [312, 87] width 93 height 16
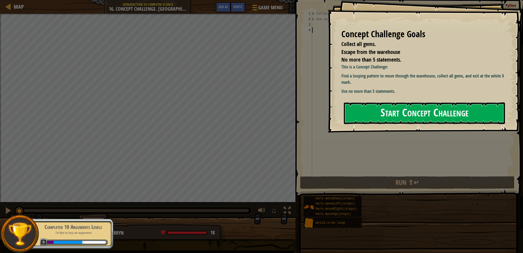
click at [367, 114] on button "Start Concept Challenge" at bounding box center [424, 113] width 161 height 22
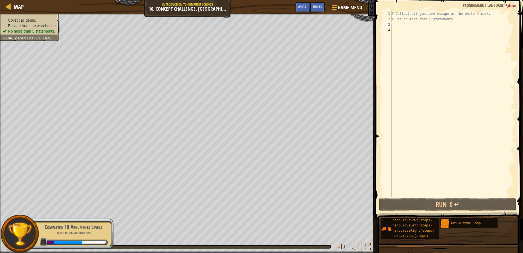
click at [394, 25] on div "# Collect all gems and escape at the white X mark. # Use no more than 5 stateme…" at bounding box center [453, 109] width 124 height 197
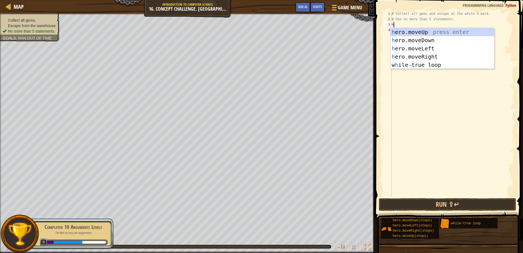
scroll to position [2, 0]
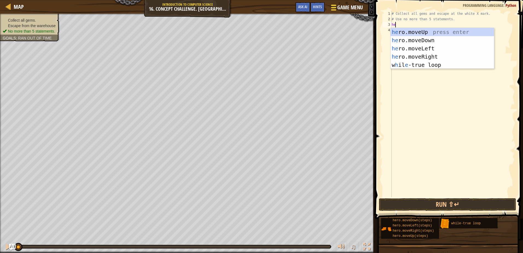
type textarea "he"
click at [338, 7] on span "Game Menu" at bounding box center [350, 7] width 25 height 7
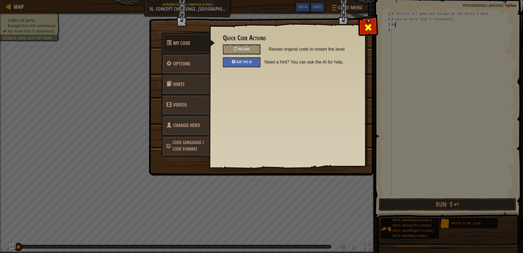
click at [360, 25] on div at bounding box center [367, 26] width 17 height 17
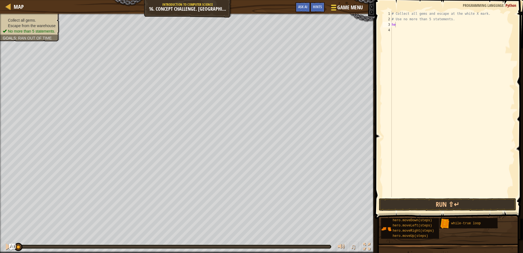
click at [332, 10] on span at bounding box center [333, 9] width 5 height 1
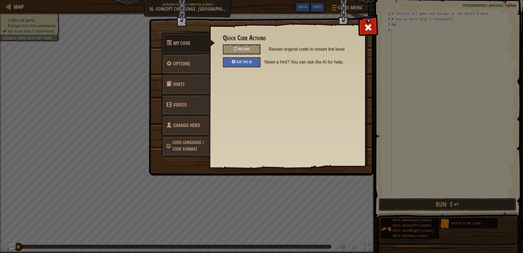
click at [188, 144] on span "Code Language / Code Format" at bounding box center [188, 145] width 31 height 13
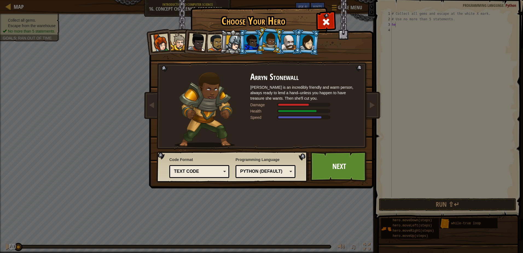
click at [179, 1] on body "Map Introduction to Computer Science 16. Concept Challenge. Loop Warehouse Game…" at bounding box center [261, 0] width 523 height 1
click at [325, 22] on span at bounding box center [326, 22] width 9 height 9
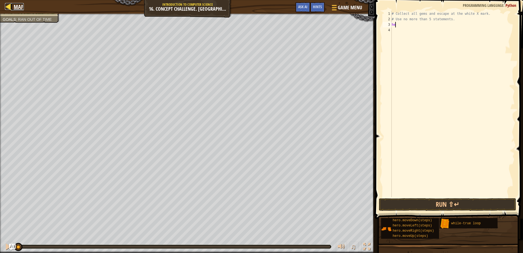
click at [18, 4] on span "Map" at bounding box center [19, 6] width 10 height 7
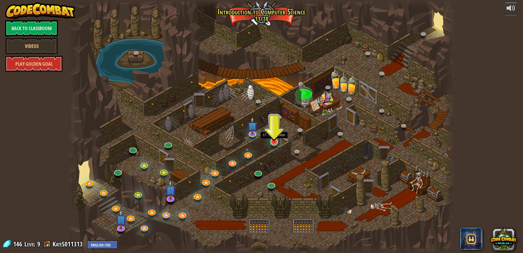
click at [272, 138] on img at bounding box center [274, 131] width 10 height 24
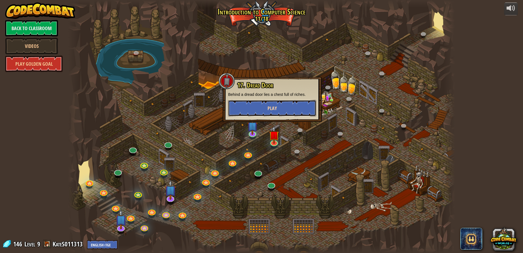
click at [270, 112] on button "Play" at bounding box center [272, 108] width 88 height 16
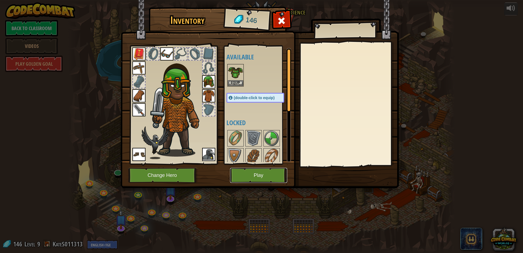
click at [250, 175] on button "Play" at bounding box center [258, 175] width 57 height 15
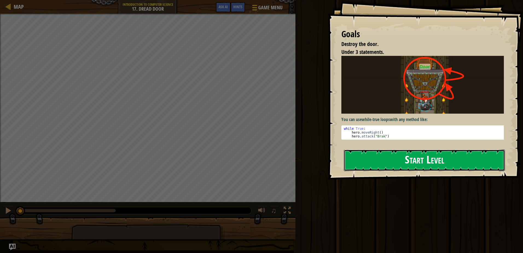
click at [375, 161] on button "Start Level" at bounding box center [424, 160] width 161 height 22
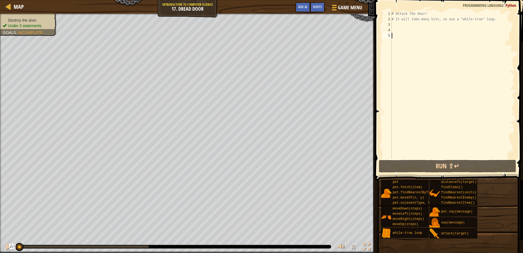
click at [398, 25] on div "# Attack the door! # It will take many hits, so use a "while-true" loop." at bounding box center [453, 90] width 124 height 159
type textarea "wh"
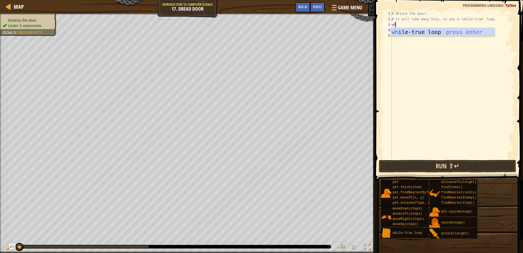
scroll to position [2, 0]
click at [392, 30] on div "wh ile-true loop press enter" at bounding box center [442, 40] width 103 height 25
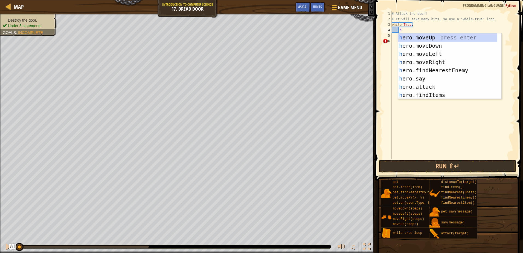
scroll to position [2, 1]
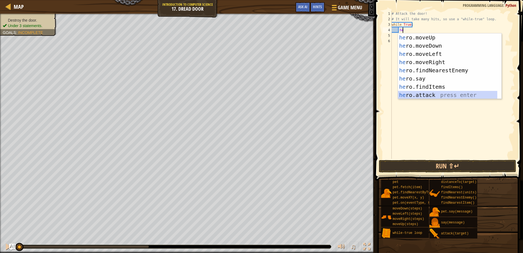
click at [422, 94] on div "he ro.moveUp press enter he ro.moveDown press enter he ro.moveLeft press enter …" at bounding box center [447, 74] width 99 height 82
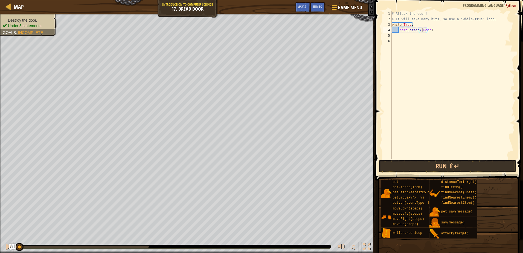
scroll to position [2, 3]
click at [423, 164] on button "Run ⇧↵" at bounding box center [447, 166] width 137 height 13
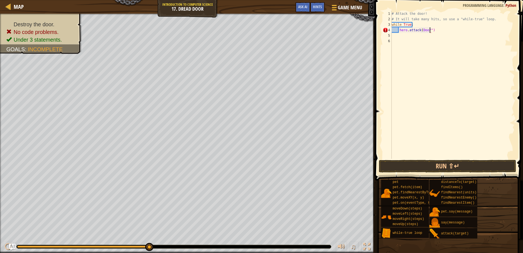
click at [420, 29] on div "# Attack the door! # It will take many hits, so use a "while-true" loop. while …" at bounding box center [453, 90] width 124 height 159
type textarea "hero.attack("Door")"
click at [416, 163] on button "Run ⇧↵" at bounding box center [447, 166] width 137 height 13
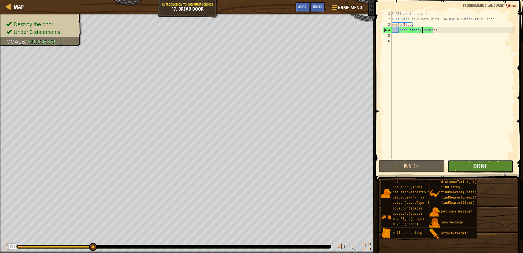
click at [468, 164] on button "Done" at bounding box center [481, 166] width 66 height 13
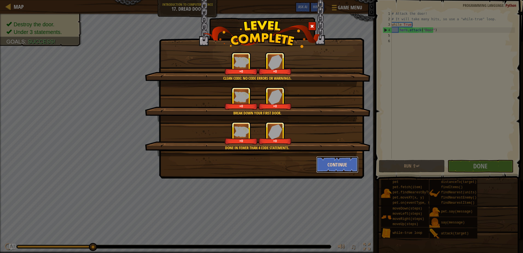
click at [327, 163] on button "Continue" at bounding box center [337, 164] width 42 height 16
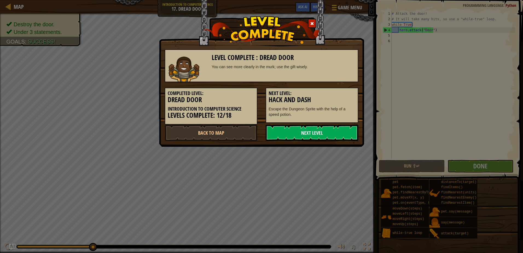
click at [321, 135] on link "Next Level" at bounding box center [312, 132] width 93 height 16
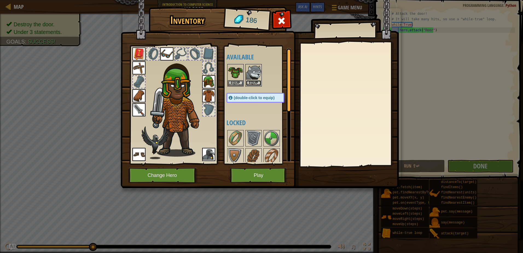
click at [248, 84] on button "Equip" at bounding box center [253, 83] width 15 height 6
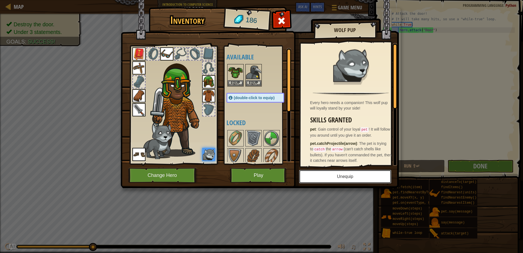
click at [341, 172] on button "Unequip" at bounding box center [345, 177] width 92 height 14
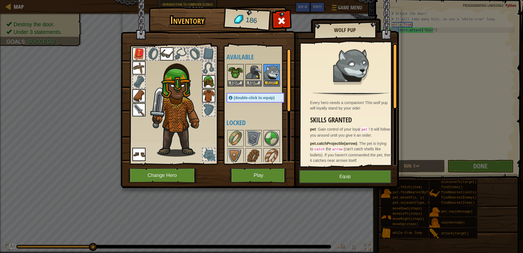
click at [273, 83] on button "Equip" at bounding box center [271, 83] width 15 height 6
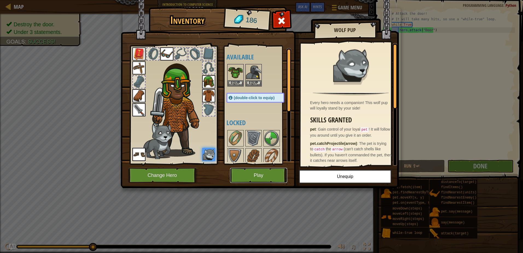
click at [255, 173] on button "Play" at bounding box center [258, 175] width 57 height 15
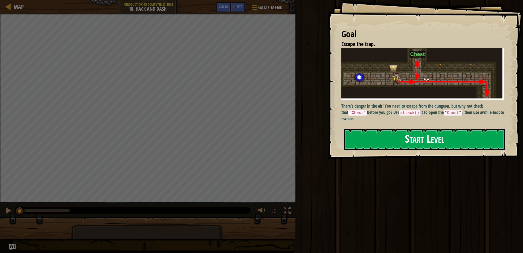
click at [407, 141] on button "Start Level" at bounding box center [424, 140] width 161 height 22
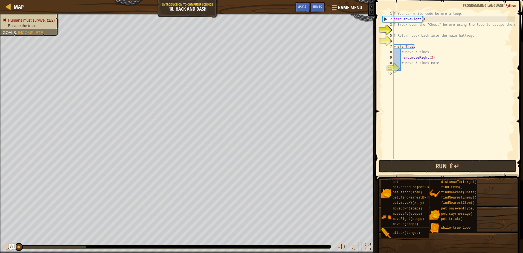
click at [423, 172] on div "1 2 3 4 5 6 7 8 9 10 11 12 # You can write code before a loop. hero . moveRight…" at bounding box center [448, 101] width 150 height 196
click at [421, 167] on button "Run ⇧↵" at bounding box center [447, 166] width 137 height 13
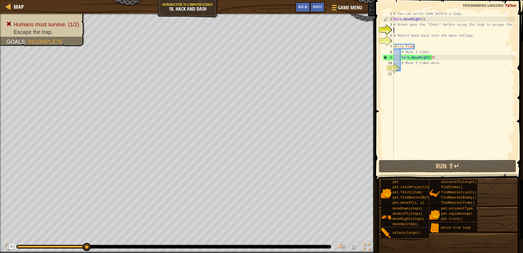
click at [411, 66] on div "# You can write code before a loop. hero . moveRight ( ) # Break open the "Ches…" at bounding box center [454, 90] width 122 height 159
type textarea "he"
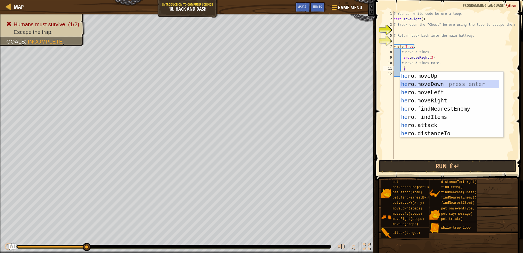
click at [435, 85] on div "he ro.moveUp press enter he ro.moveDown press enter he ro.moveLeft press enter …" at bounding box center [449, 113] width 99 height 82
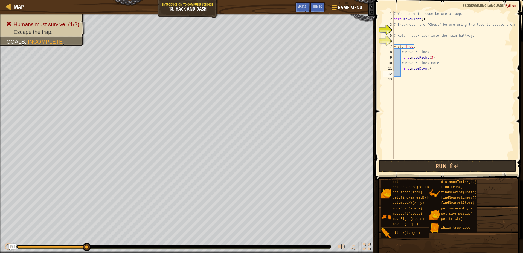
click at [426, 67] on div "# You can write code before a loop. hero . moveRight ( ) # Break open the "Ches…" at bounding box center [454, 90] width 122 height 159
click at [418, 165] on button "Run ⇧↵" at bounding box center [447, 166] width 137 height 13
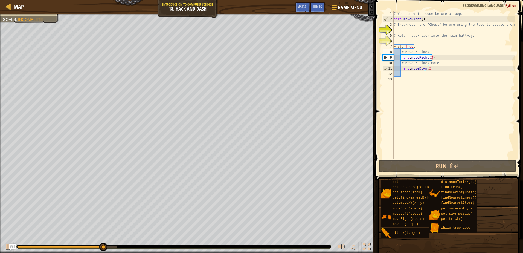
click at [401, 50] on div "# You can write code before a loop. hero . moveRight ( ) # Break open the "Ches…" at bounding box center [454, 90] width 122 height 159
type textarea "# Move 3 times."
click at [397, 40] on div "# You can write code before a loop. hero . moveRight ( ) # Break open the "Ches…" at bounding box center [454, 90] width 122 height 159
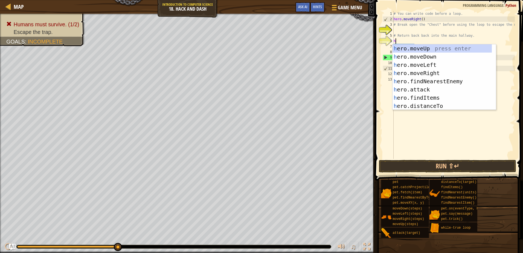
type textarea "he"
click at [398, 28] on div "# You can write code before a loop. hero . moveRight ( ) # Break open the "Ches…" at bounding box center [454, 90] width 122 height 159
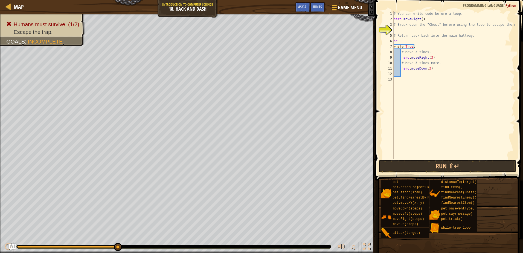
type textarea "he"
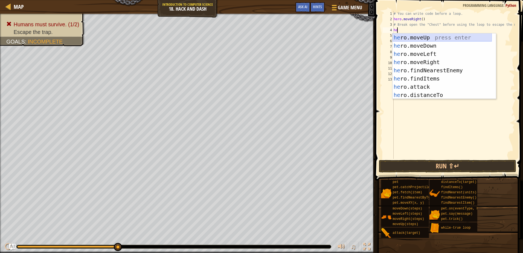
click at [411, 36] on div "he ro.moveUp press enter he ro.moveDown press enter he ro.moveLeft press enter …" at bounding box center [442, 74] width 99 height 82
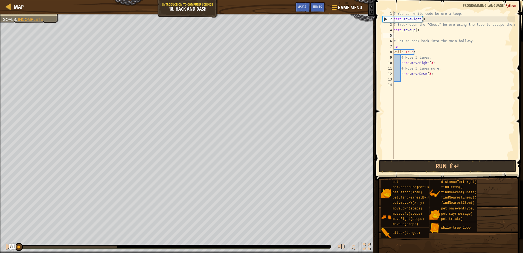
drag, startPoint x: 117, startPoint y: 247, endPoint x: 9, endPoint y: 260, distance: 109.4
click at [9, 0] on html "Map Introduction to Computer Science 18. Hack and Dash Game Menu Done Hints Ask…" at bounding box center [261, 0] width 523 height 0
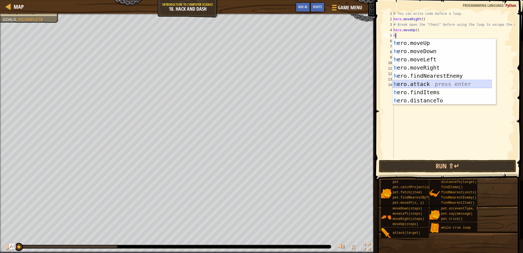
click at [424, 84] on div "h ero.moveUp press enter h ero.moveDown press enter h ero.moveLeft press enter …" at bounding box center [442, 80] width 99 height 82
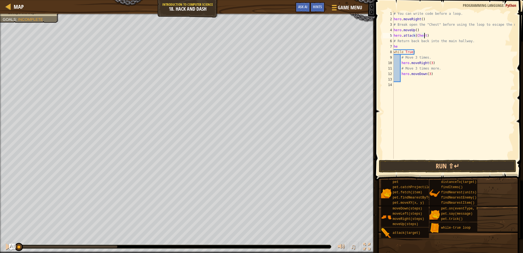
scroll to position [2, 2]
click at [424, 164] on button "Run ⇧↵" at bounding box center [447, 166] width 137 height 13
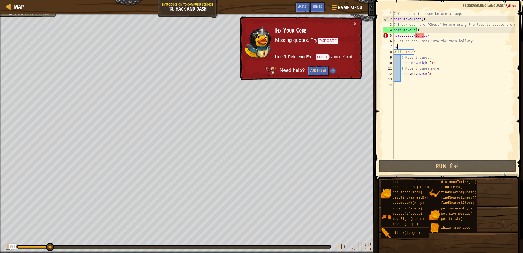
click at [399, 46] on div "# You can write code before a loop. hero . moveRight ( ) # Break open the "Ches…" at bounding box center [454, 90] width 122 height 159
type textarea "hero"
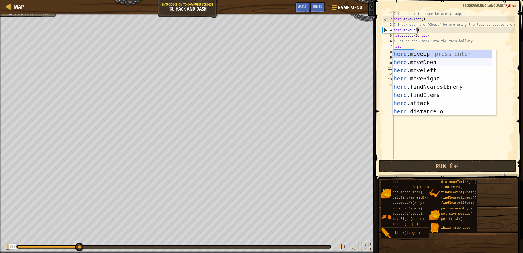
click at [420, 62] on div "hero .moveUp press enter hero .moveDown press enter hero .moveLeft press enter …" at bounding box center [442, 91] width 99 height 82
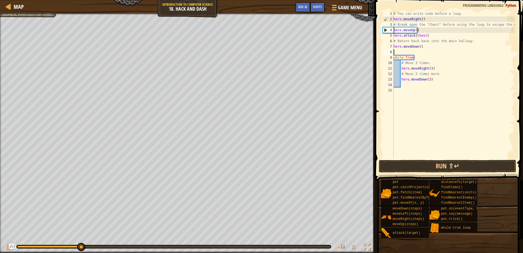
scroll to position [2, 0]
click at [424, 35] on div "# You can write code before a loop. hero . moveRight ( ) # Break open the "Ches…" at bounding box center [454, 90] width 122 height 159
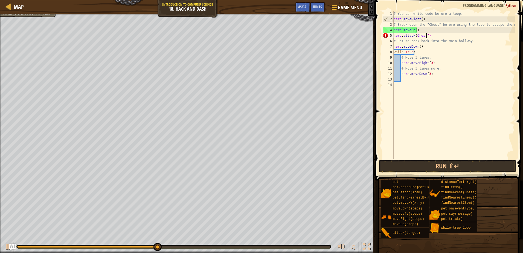
click at [416, 34] on div "# You can write code before a loop. hero . moveRight ( ) # Break open the "Ches…" at bounding box center [454, 90] width 122 height 159
type textarea "hero.attack("Chest")"
click at [419, 163] on button "Run ⇧↵" at bounding box center [447, 166] width 137 height 13
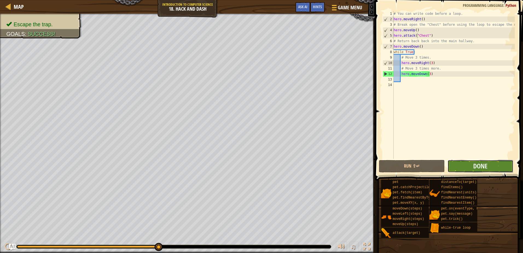
click at [460, 167] on button "Done" at bounding box center [481, 166] width 66 height 13
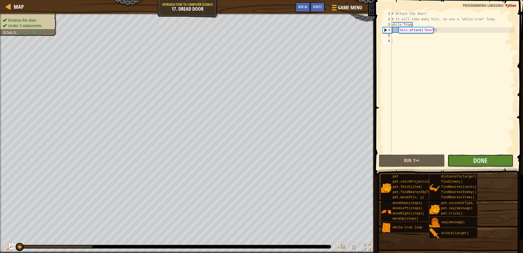
click at [493, 161] on button "Done" at bounding box center [481, 160] width 66 height 13
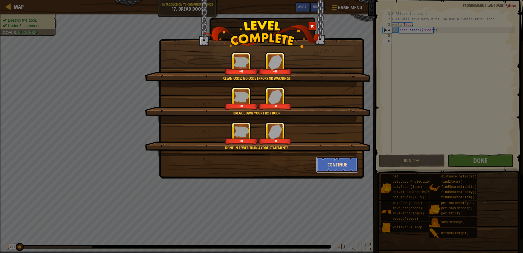
click at [338, 164] on button "Continue" at bounding box center [337, 164] width 42 height 16
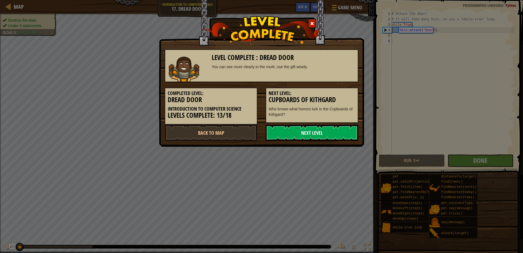
click at [315, 138] on link "Next Level" at bounding box center [312, 132] width 93 height 16
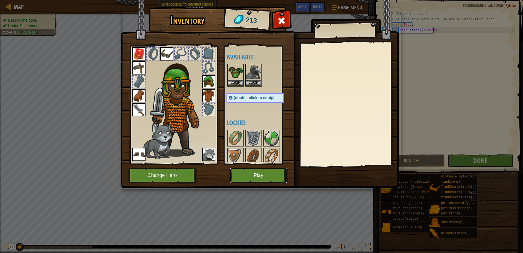
click at [247, 169] on button "Play" at bounding box center [258, 175] width 57 height 15
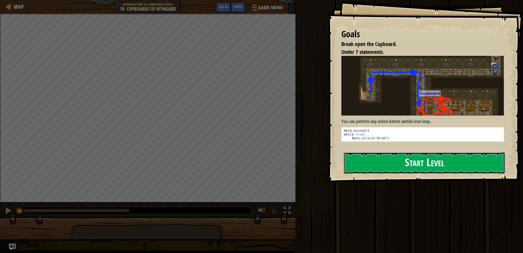
click at [371, 164] on button "Start Level" at bounding box center [424, 163] width 161 height 22
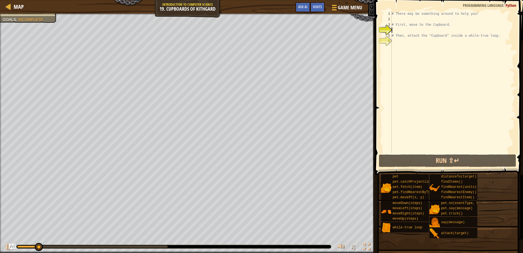
click at [397, 20] on div "# There may be something around to help you! # First, move to the Cupboard. # T…" at bounding box center [453, 87] width 124 height 153
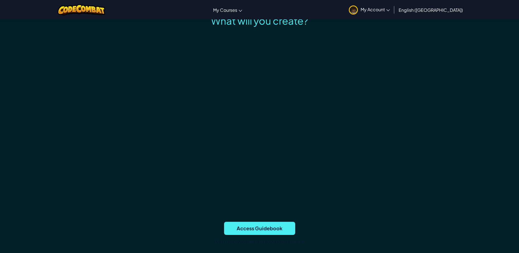
scroll to position [27, 0]
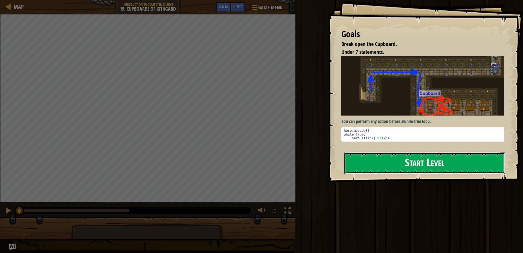
click at [370, 157] on button "Start Level" at bounding box center [424, 163] width 161 height 22
